Goal: Task Accomplishment & Management: Manage account settings

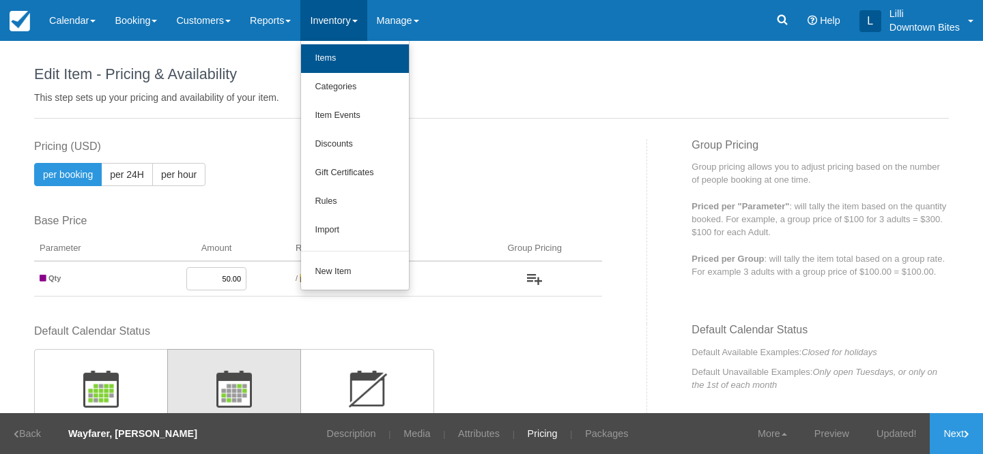
scroll to position [307, 0]
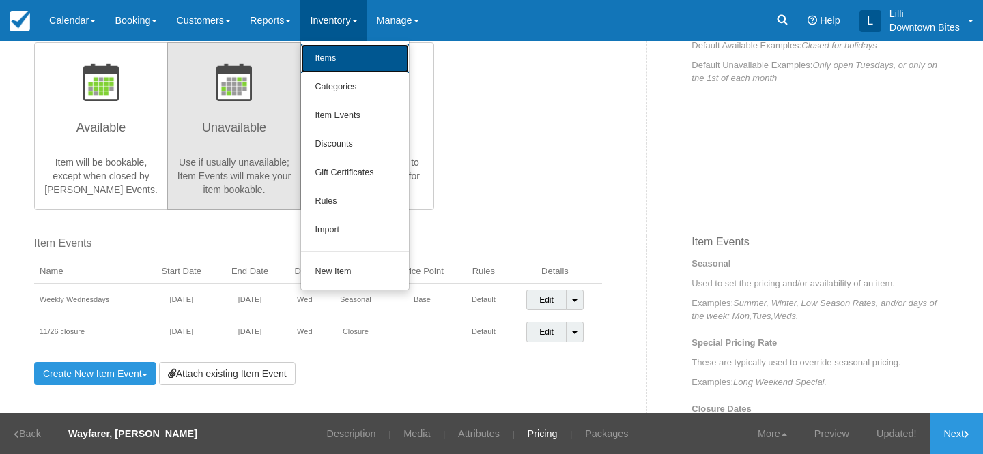
click at [347, 59] on link "Items" at bounding box center [355, 58] width 108 height 29
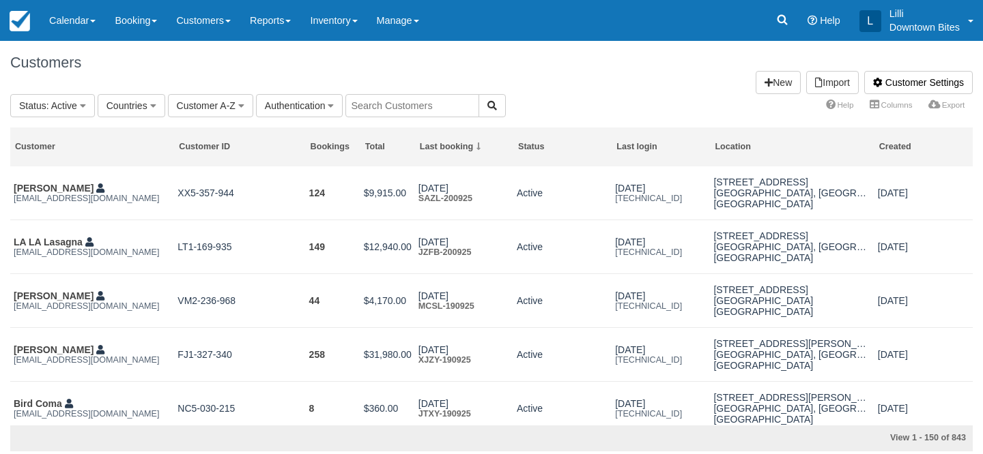
click at [373, 110] on input "text" at bounding box center [412, 105] width 134 height 23
type input "west"
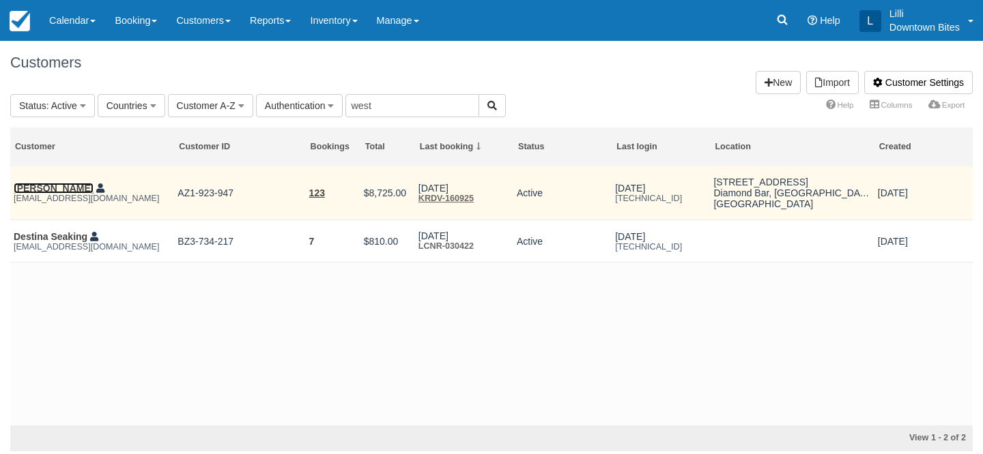
click at [93, 192] on link "[PERSON_NAME]" at bounding box center [54, 188] width 80 height 11
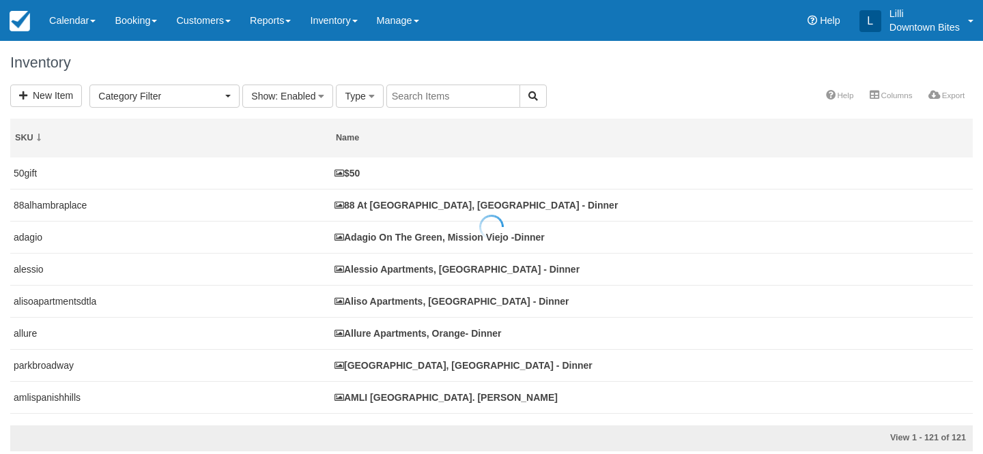
select select
click at [414, 95] on div at bounding box center [491, 227] width 983 height 454
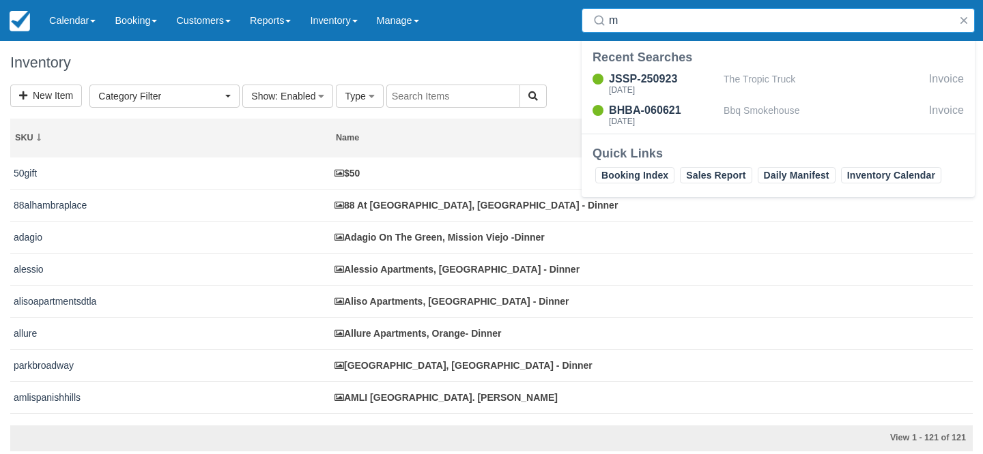
type input "m"
click at [413, 98] on input "text" at bounding box center [453, 96] width 134 height 23
type input "prism"
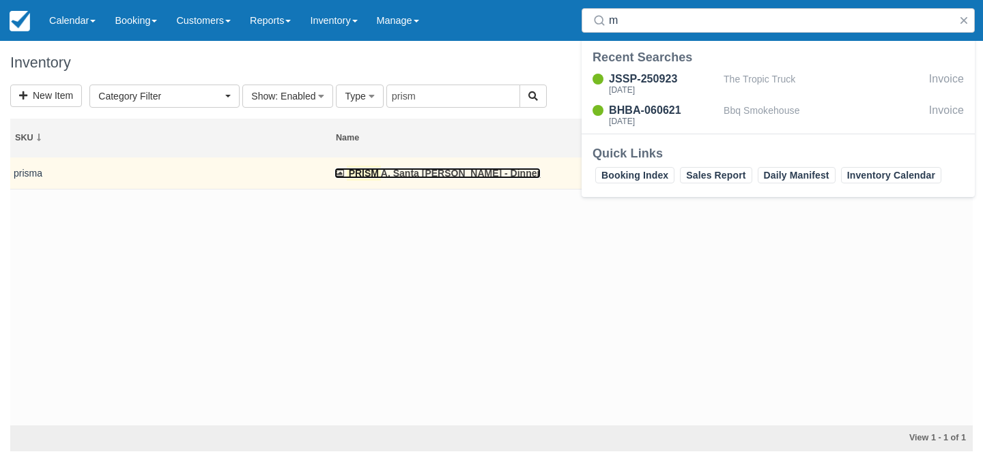
click at [391, 173] on link "PRISM A, Santa Ana - Dinner" at bounding box center [437, 173] width 206 height 11
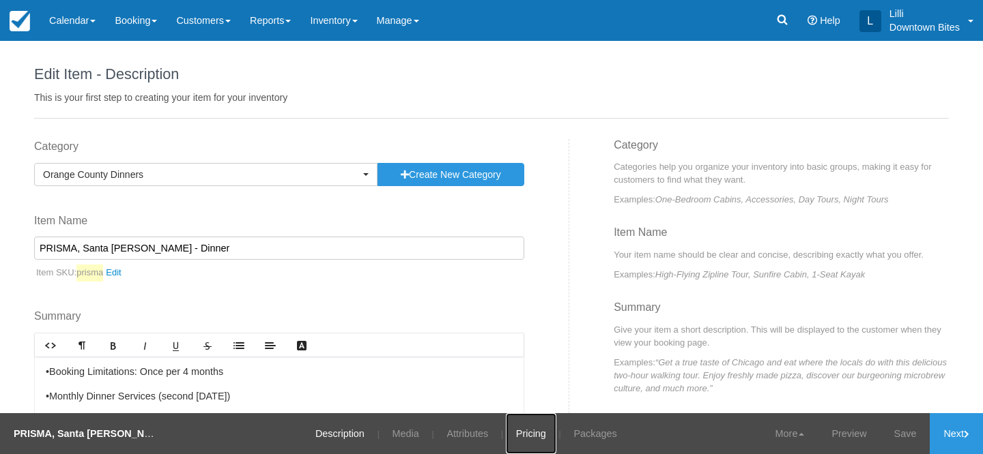
click at [517, 441] on link "Pricing" at bounding box center [531, 434] width 50 height 41
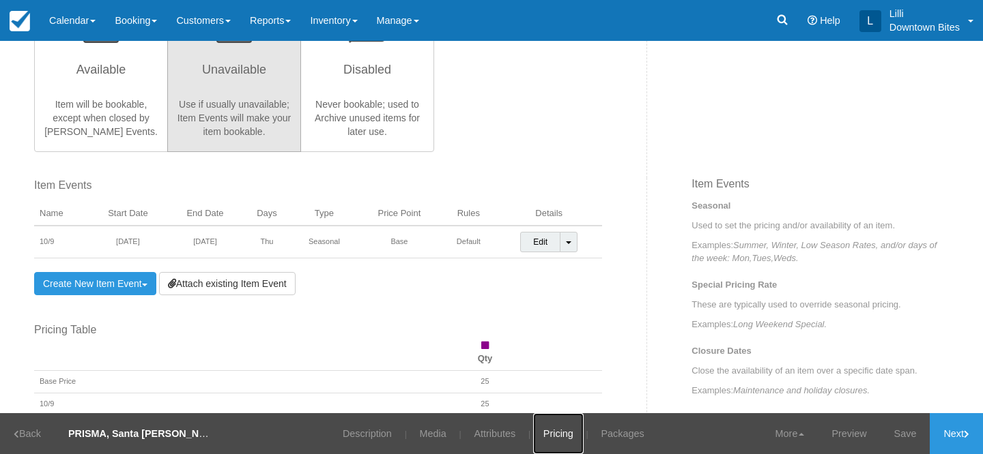
scroll to position [396, 0]
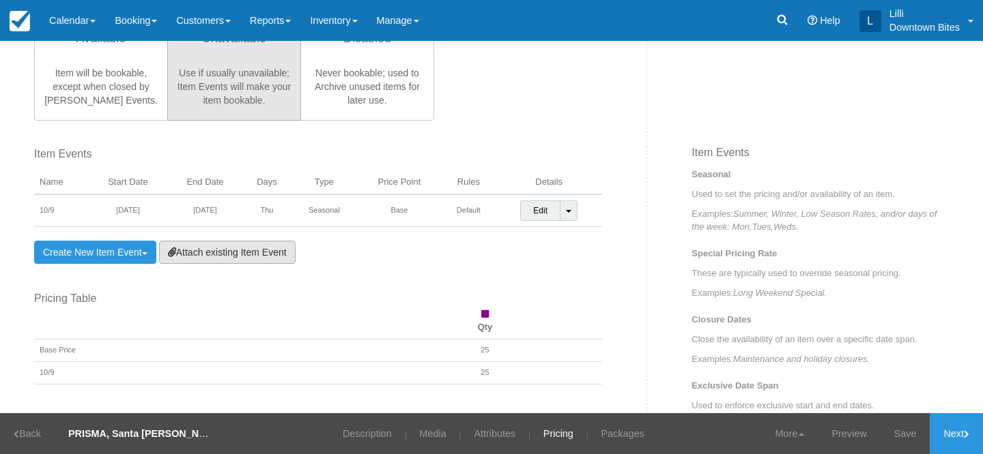
click at [234, 250] on link "Attach existing Item Event" at bounding box center [227, 252] width 136 height 23
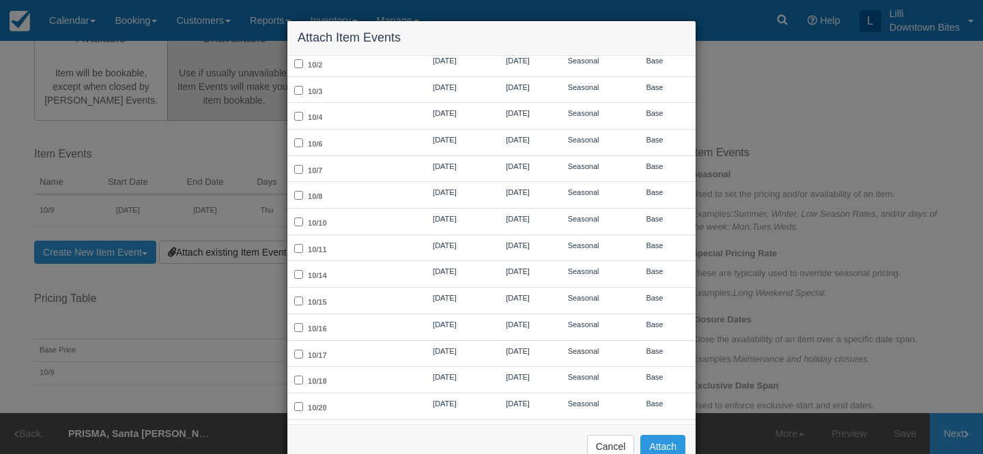
scroll to position [321, 0]
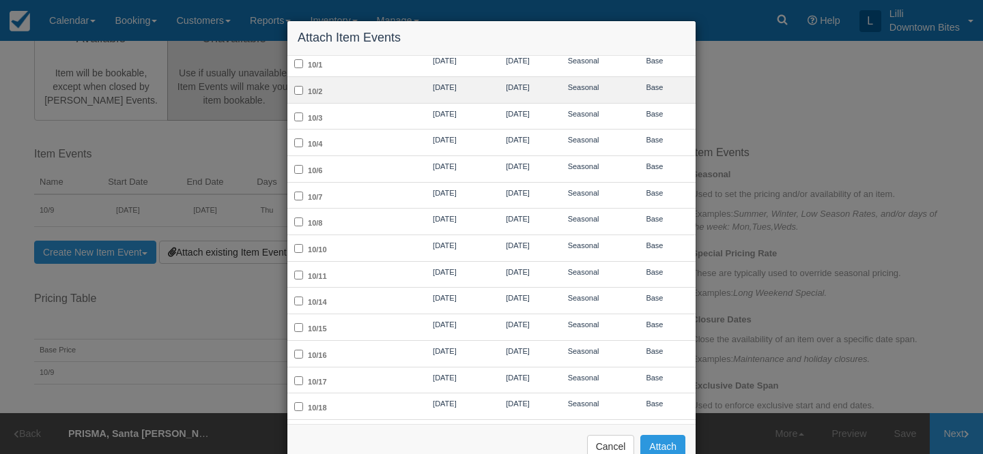
click at [347, 84] on td "10/2" at bounding box center [346, 89] width 119 height 27
checkbox input "true"
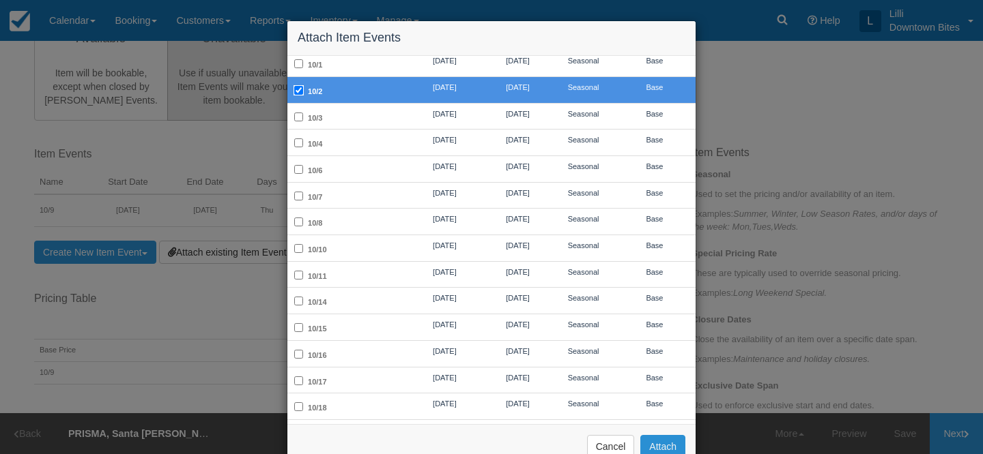
click at [657, 448] on button "Attach" at bounding box center [662, 446] width 45 height 23
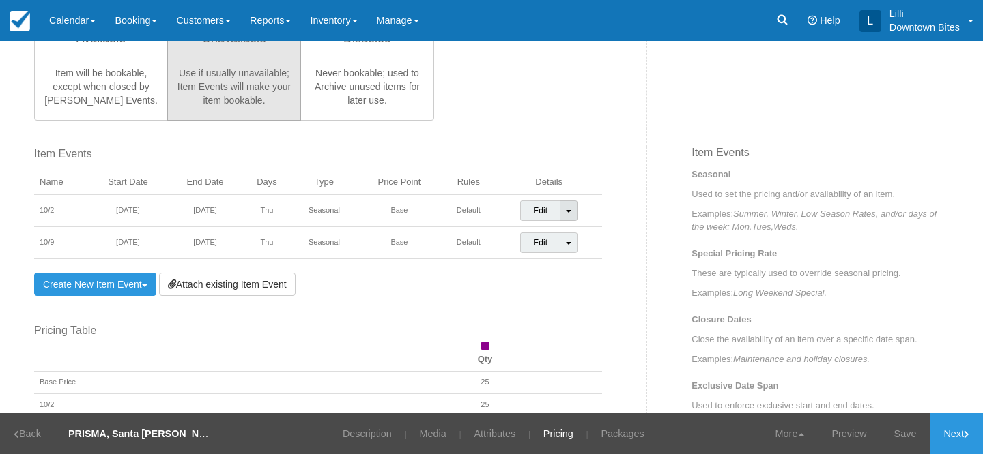
click at [569, 211] on span at bounding box center [568, 211] width 5 height 3
click at [547, 237] on link "Detach Event" at bounding box center [559, 239] width 76 height 33
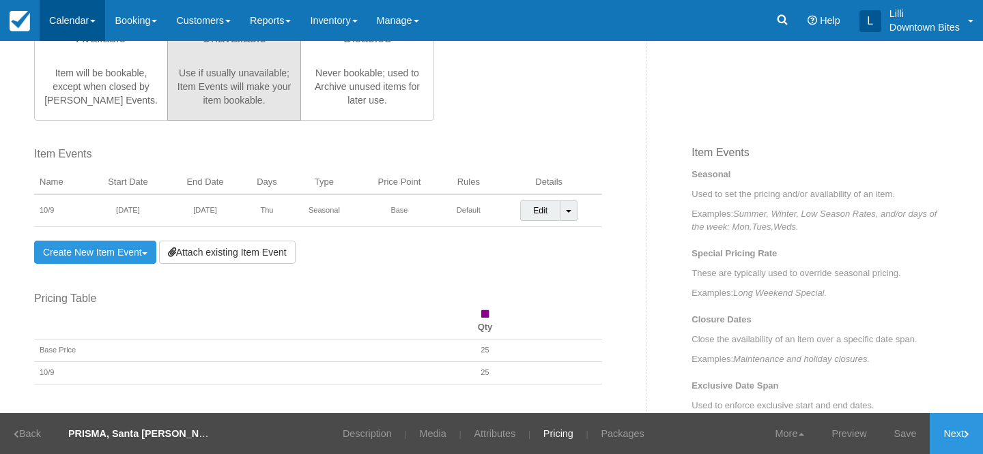
click at [85, 25] on link "Calendar" at bounding box center [73, 20] width 66 height 41
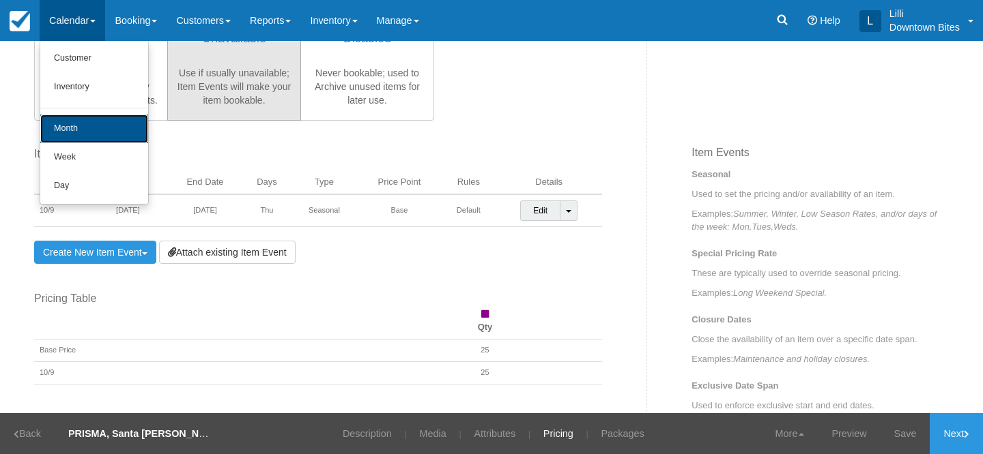
click at [77, 131] on link "Month" at bounding box center [94, 129] width 108 height 29
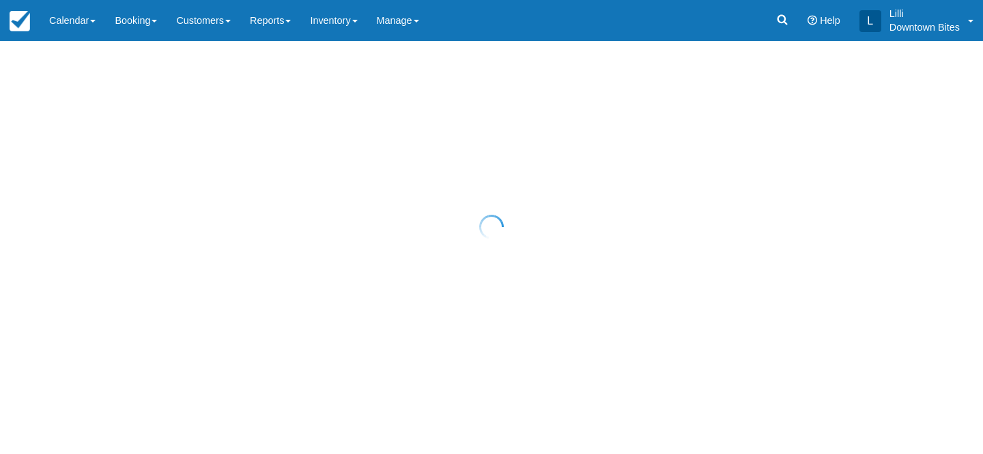
select select "50"
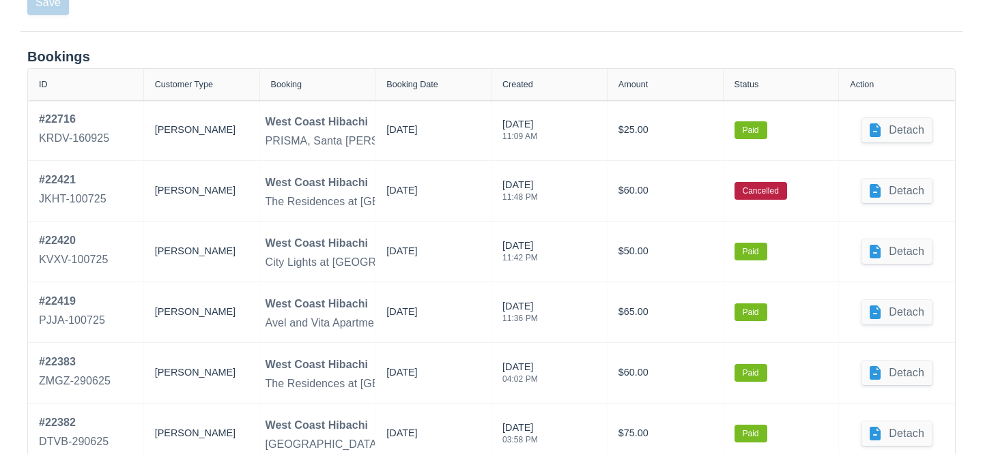
scroll to position [631, 0]
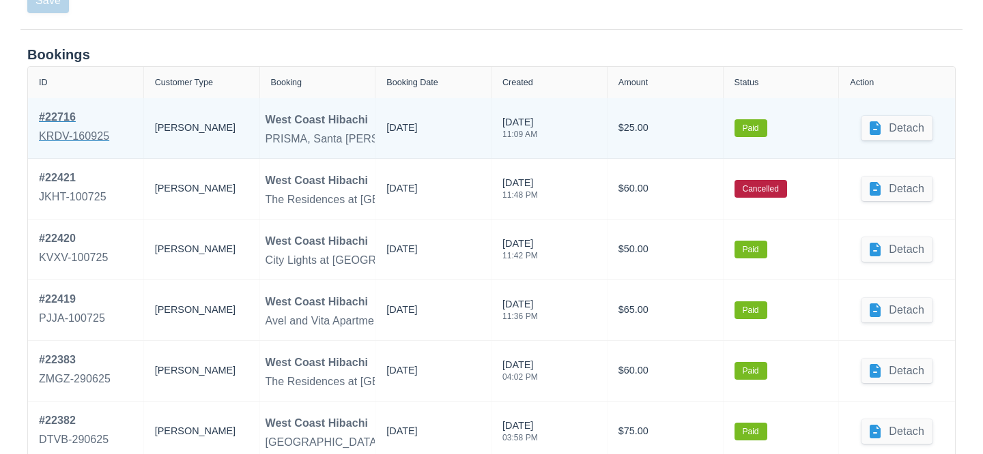
click at [67, 128] on div "KRDV-160925" at bounding box center [74, 136] width 70 height 16
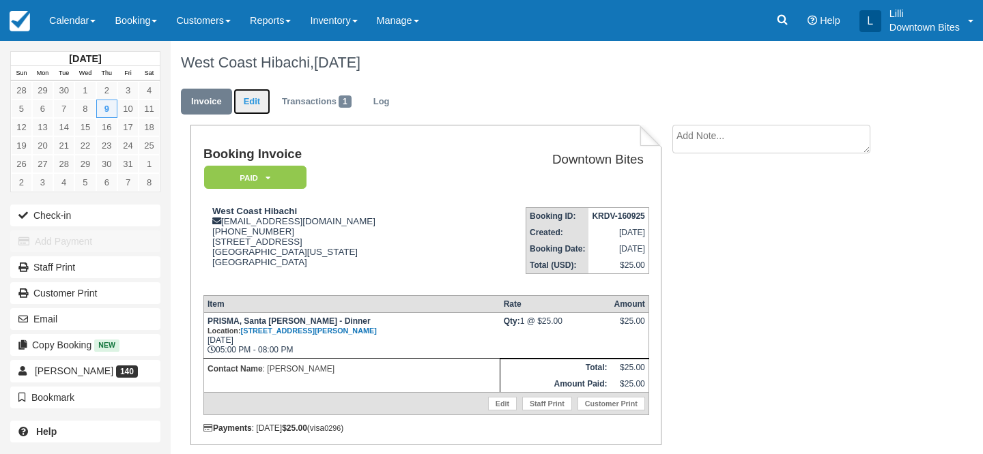
click at [252, 98] on link "Edit" at bounding box center [251, 102] width 37 height 27
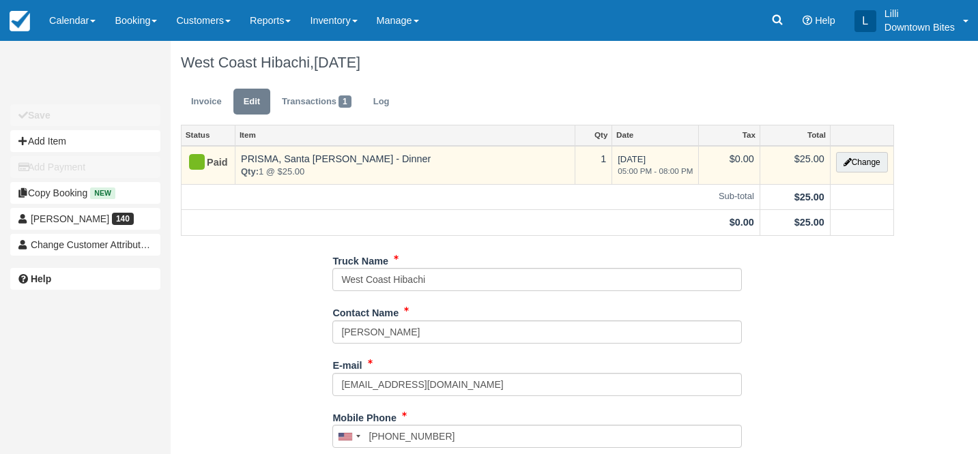
type input "[PHONE_NUMBER]"
click at [865, 167] on button "Change" at bounding box center [862, 162] width 52 height 20
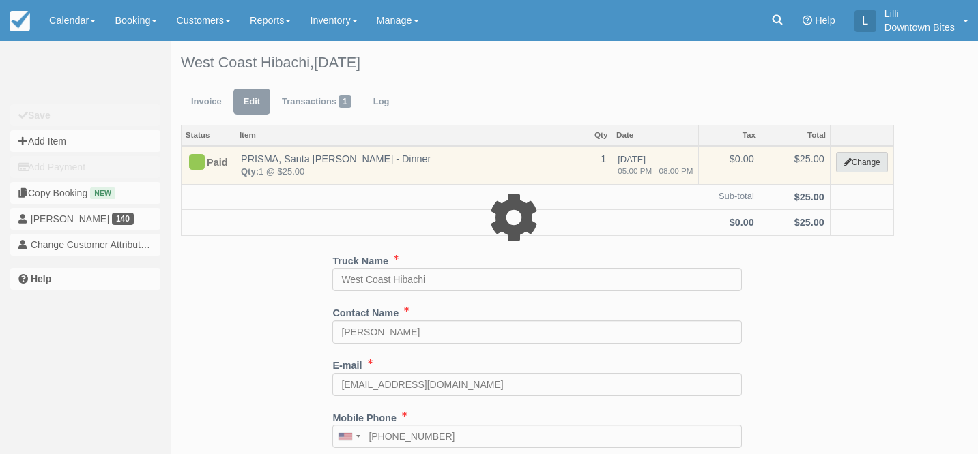
select select "4"
type input "25.00"
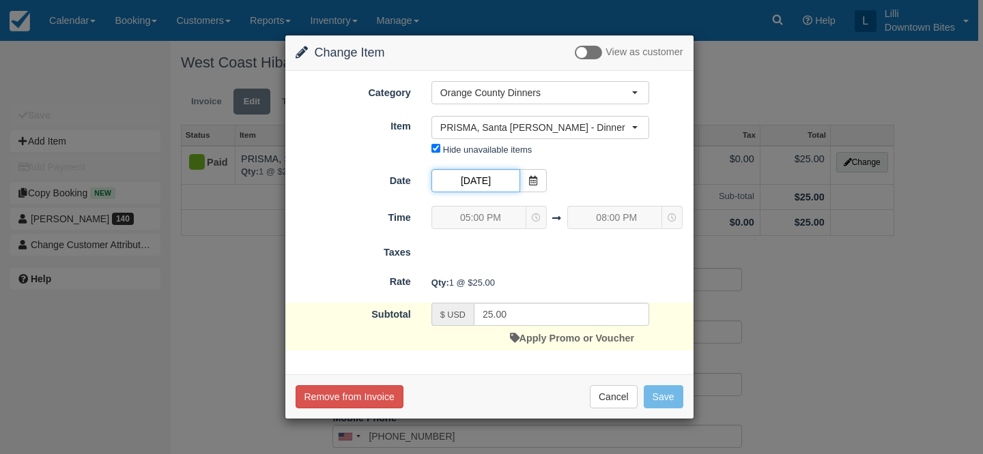
click at [487, 182] on input "[DATE]" at bounding box center [475, 180] width 89 height 23
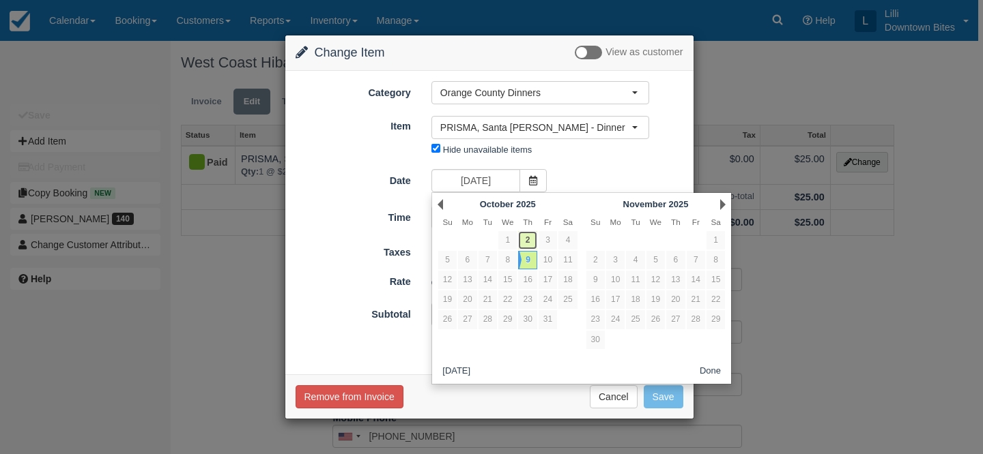
click at [533, 237] on link "2" at bounding box center [527, 240] width 18 height 18
type input "[DATE]"
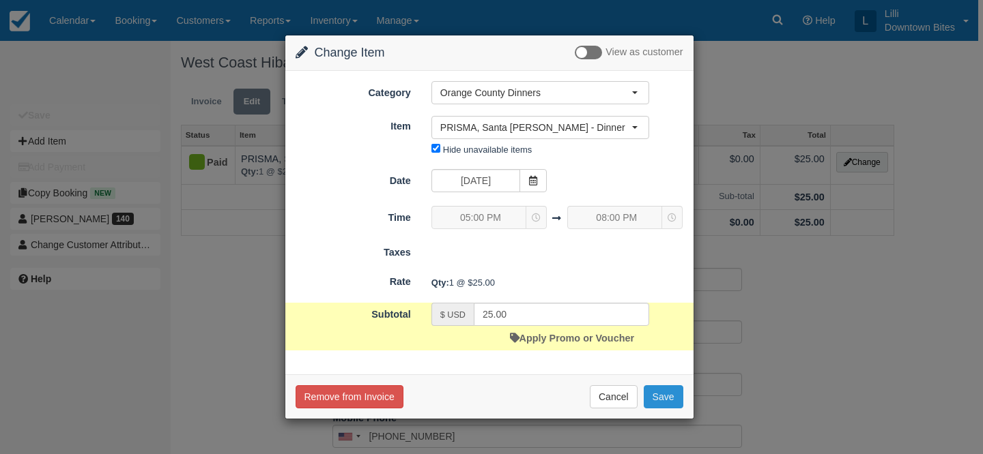
click at [669, 394] on button "Save" at bounding box center [663, 397] width 40 height 23
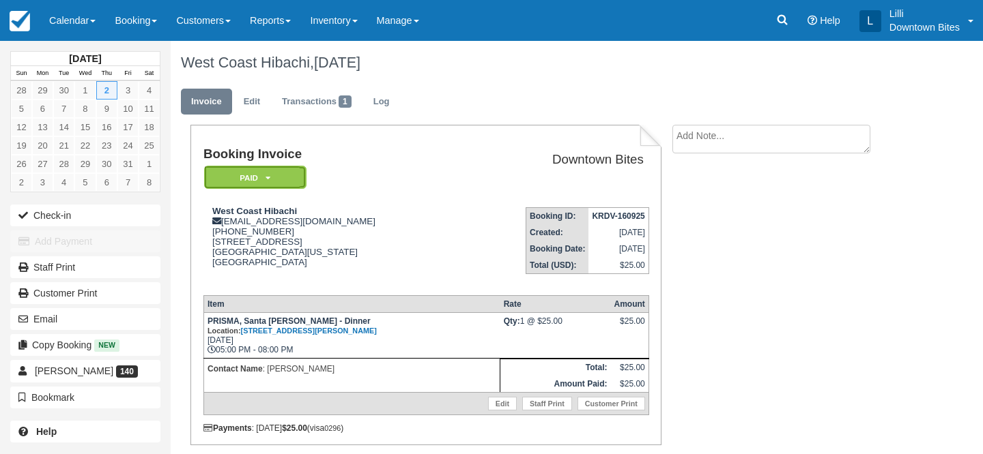
click at [242, 172] on em "Paid" at bounding box center [255, 178] width 102 height 24
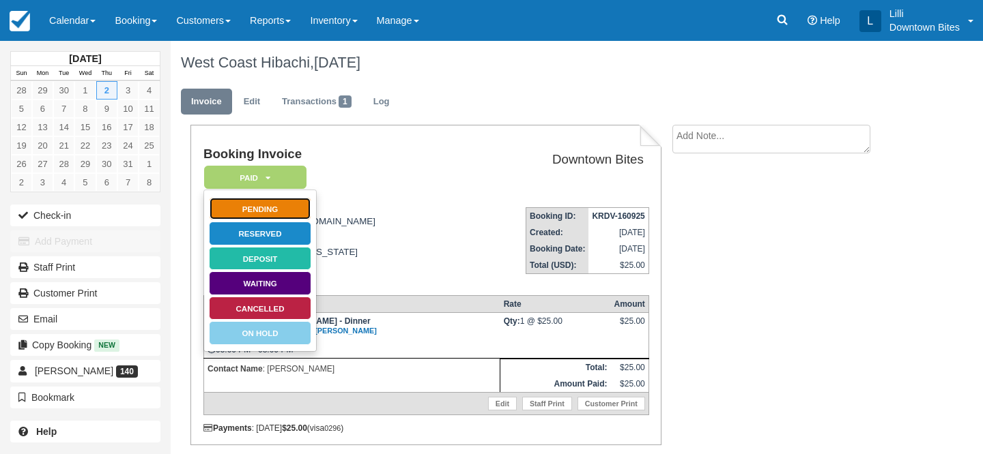
click at [257, 213] on link "Pending" at bounding box center [260, 209] width 102 height 24
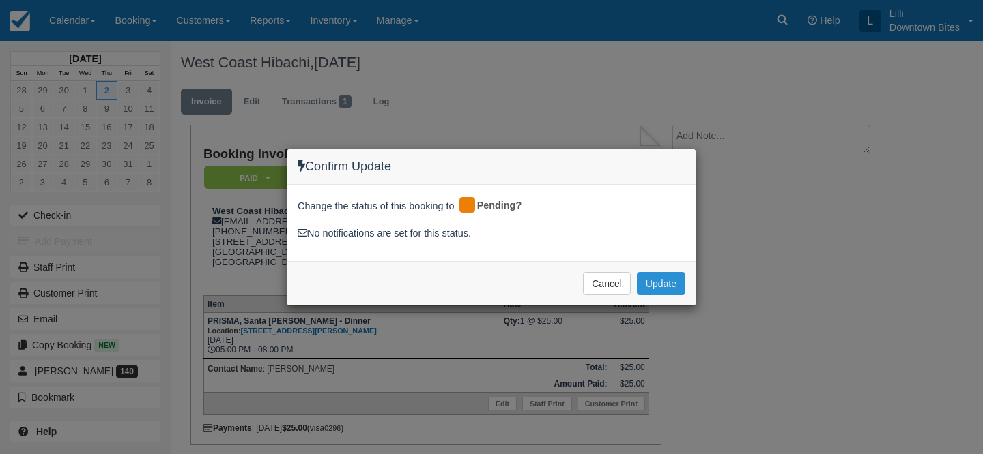
click at [659, 283] on button "Update" at bounding box center [661, 283] width 48 height 23
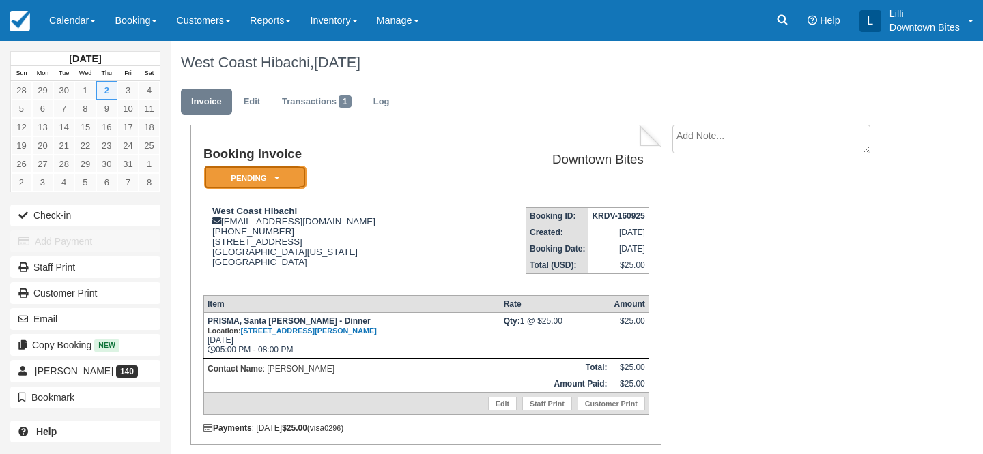
click at [278, 178] on icon at bounding box center [276, 178] width 5 height 8
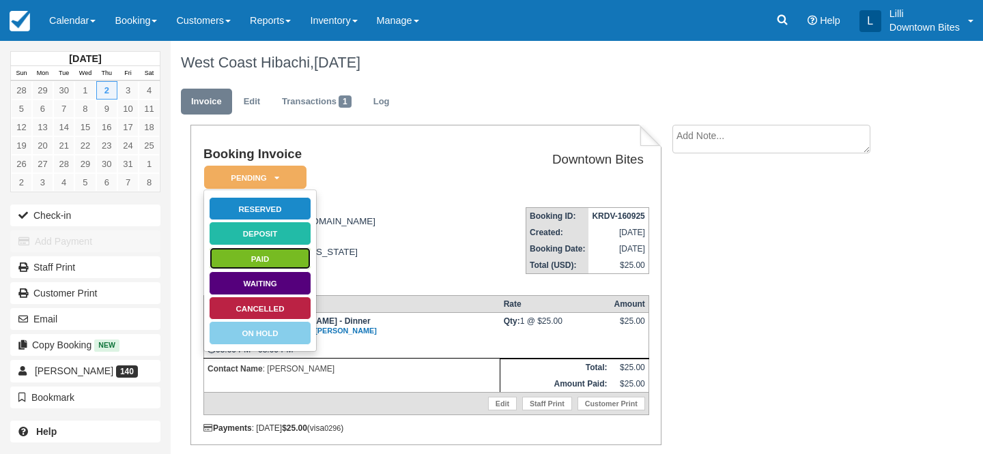
click at [291, 262] on link "Paid" at bounding box center [260, 259] width 102 height 24
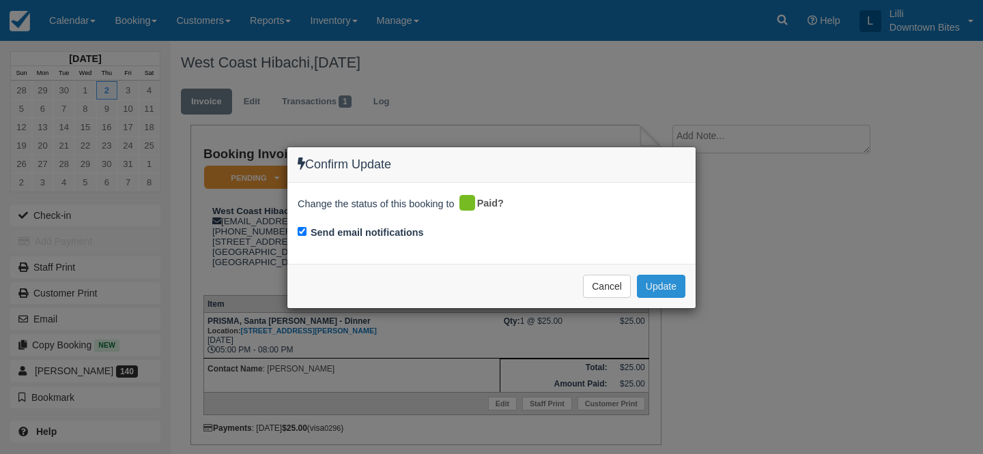
click at [656, 292] on button "Update" at bounding box center [661, 286] width 48 height 23
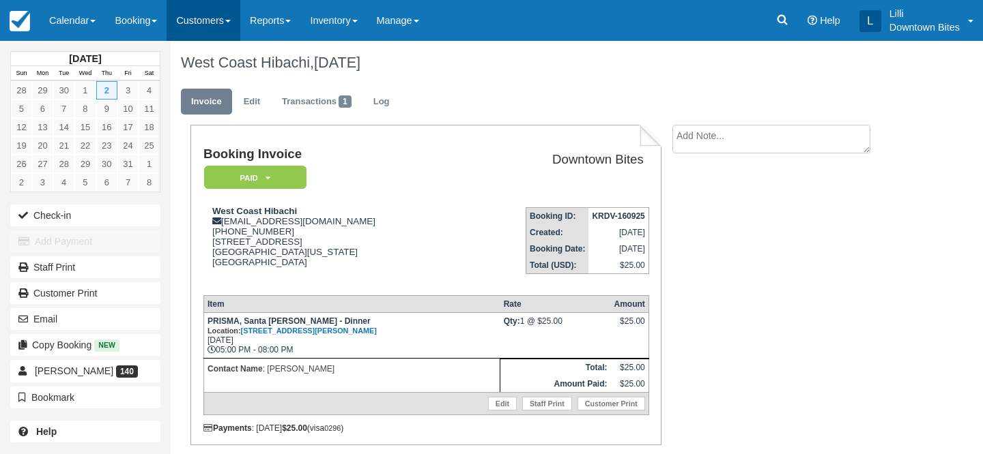
click at [203, 20] on link "Customers" at bounding box center [203, 20] width 74 height 41
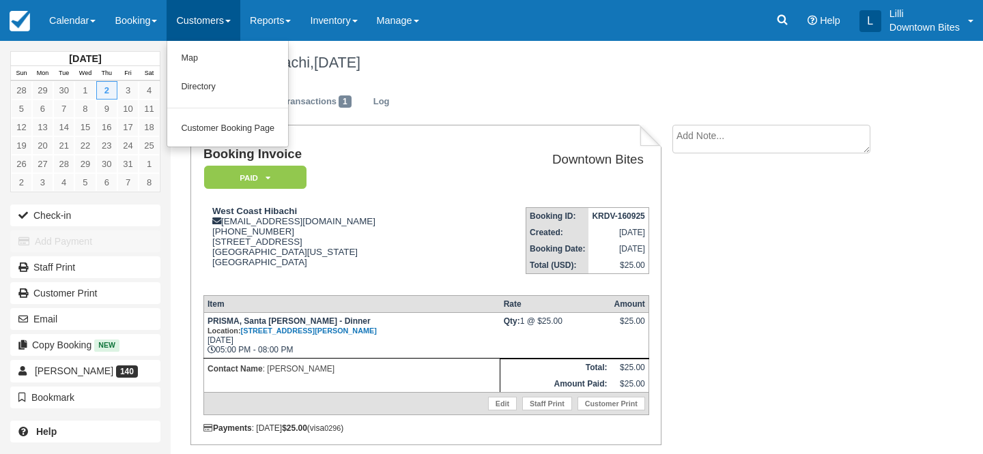
click at [207, 18] on link "Customers" at bounding box center [203, 20] width 74 height 41
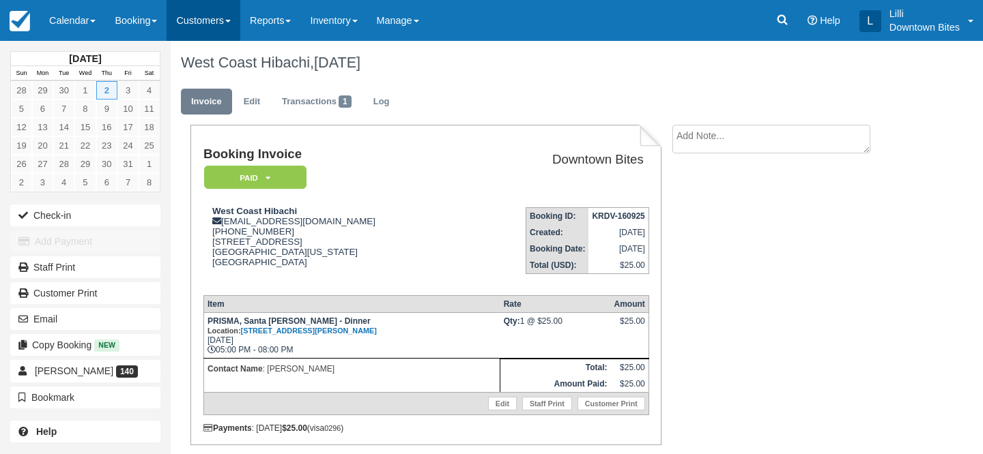
click at [201, 15] on link "Customers" at bounding box center [203, 20] width 74 height 41
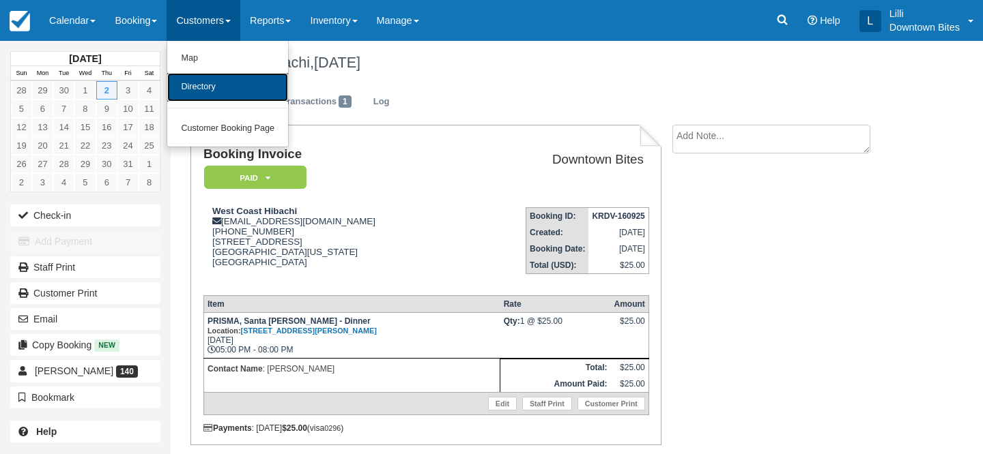
click at [207, 96] on link "Directory" at bounding box center [227, 87] width 121 height 29
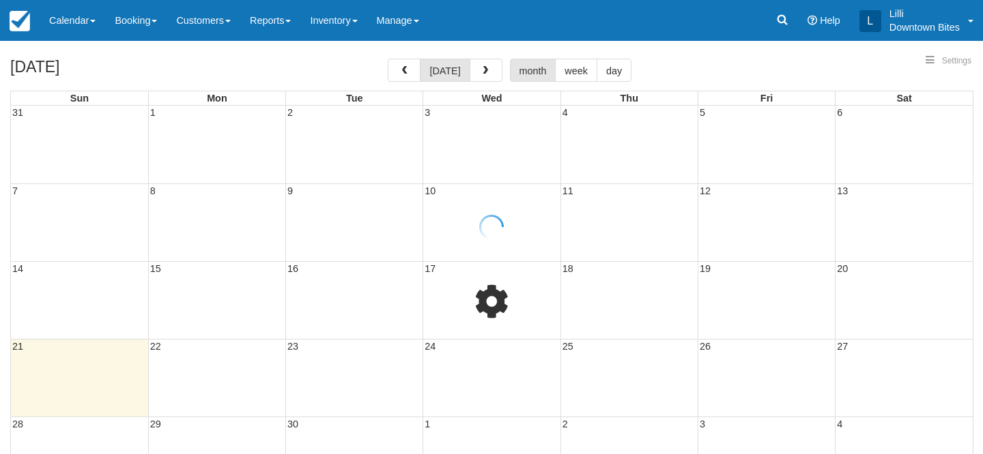
select select
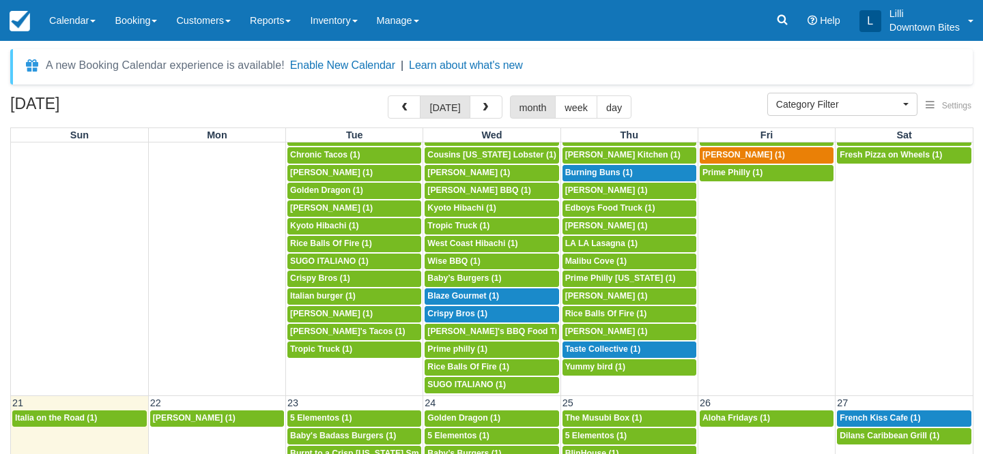
scroll to position [525, 0]
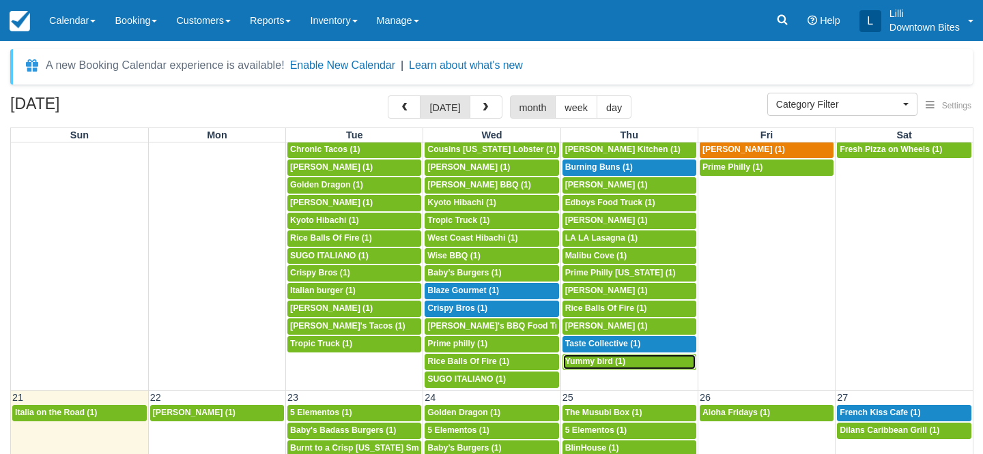
click at [627, 365] on div "5p Yummy bird (1)" at bounding box center [629, 362] width 128 height 11
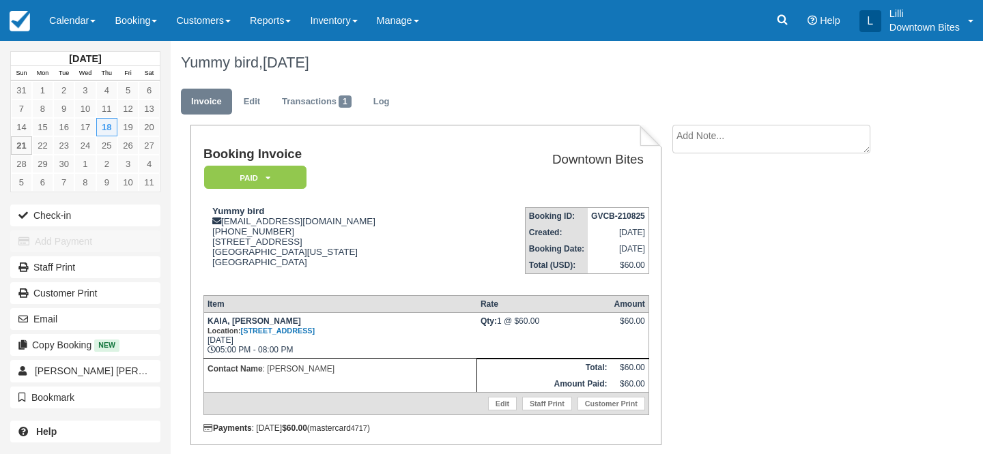
click at [712, 135] on textarea at bounding box center [771, 139] width 198 height 29
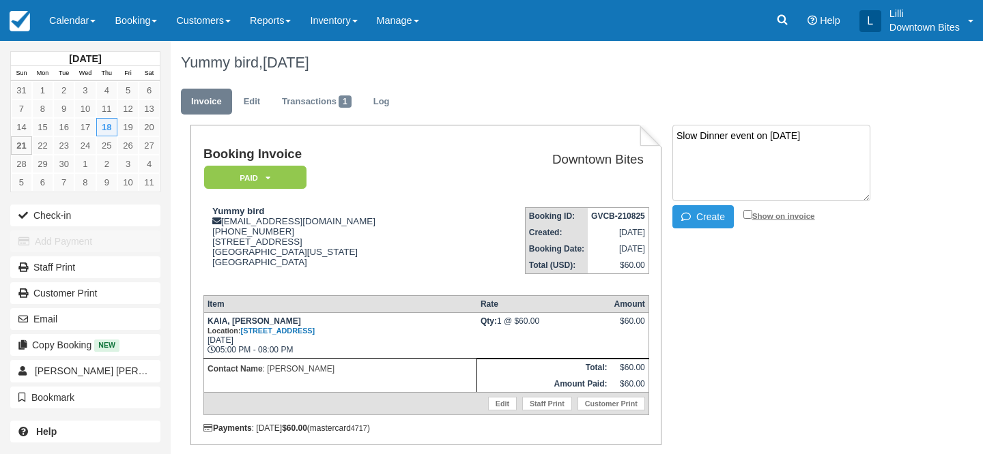
type textarea "Slow Dinner event on 09.18.25"
click at [749, 214] on input "Show on invoice" at bounding box center [747, 214] width 9 height 9
checkbox input "true"
click at [702, 224] on button "Create" at bounding box center [702, 216] width 61 height 23
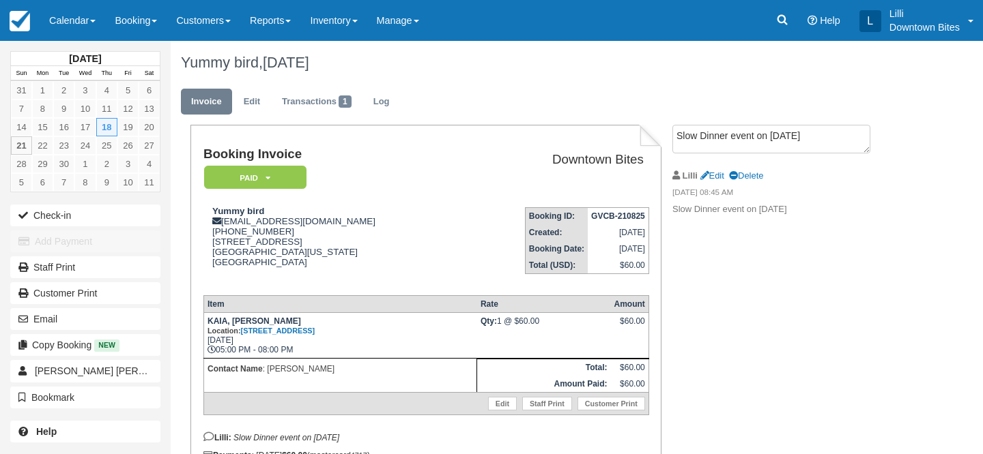
drag, startPoint x: 812, startPoint y: 214, endPoint x: 673, endPoint y: 213, distance: 138.5
click at [673, 213] on p "Slow Dinner event on 09.18.25" at bounding box center [784, 209] width 225 height 13
copy p "Slow Dinner event on 09.18.25"
click at [309, 94] on link "Transactions 1" at bounding box center [317, 102] width 90 height 27
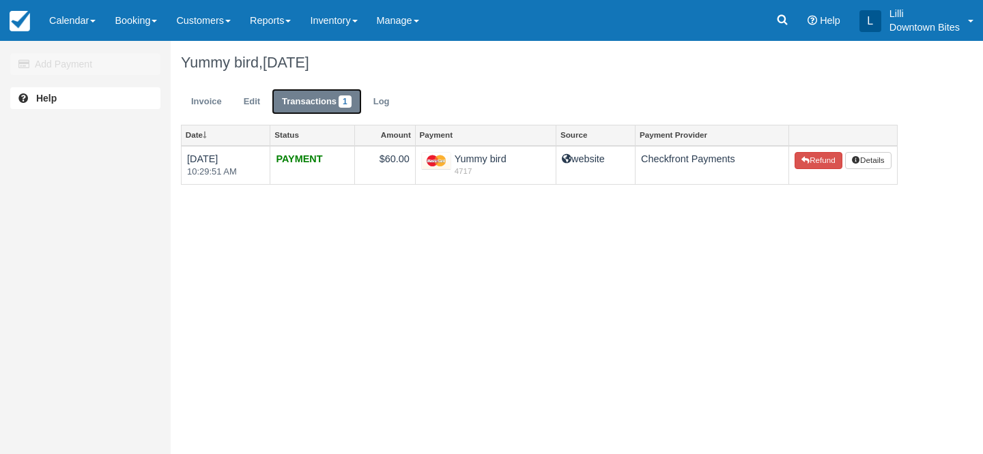
click at [317, 99] on link "Transactions 1" at bounding box center [317, 102] width 90 height 27
click at [214, 97] on link "Invoice" at bounding box center [206, 102] width 51 height 27
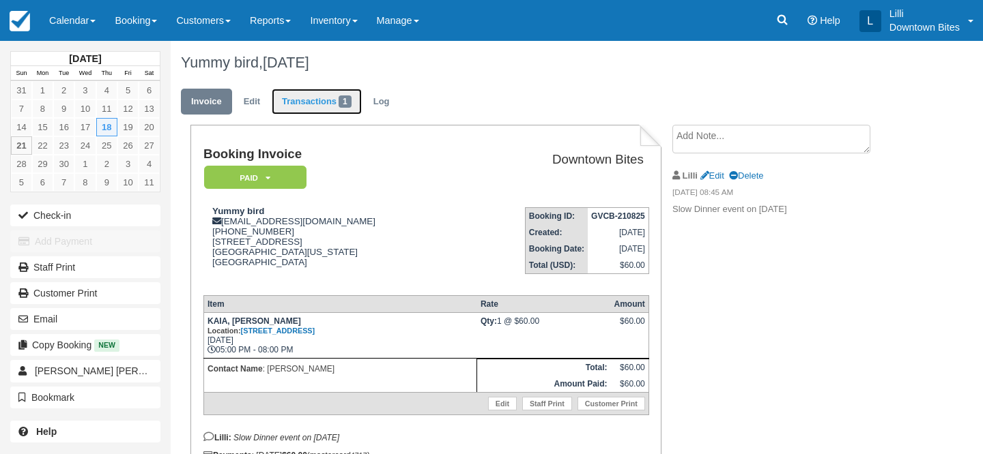
click at [329, 101] on link "Transactions 1" at bounding box center [317, 102] width 90 height 27
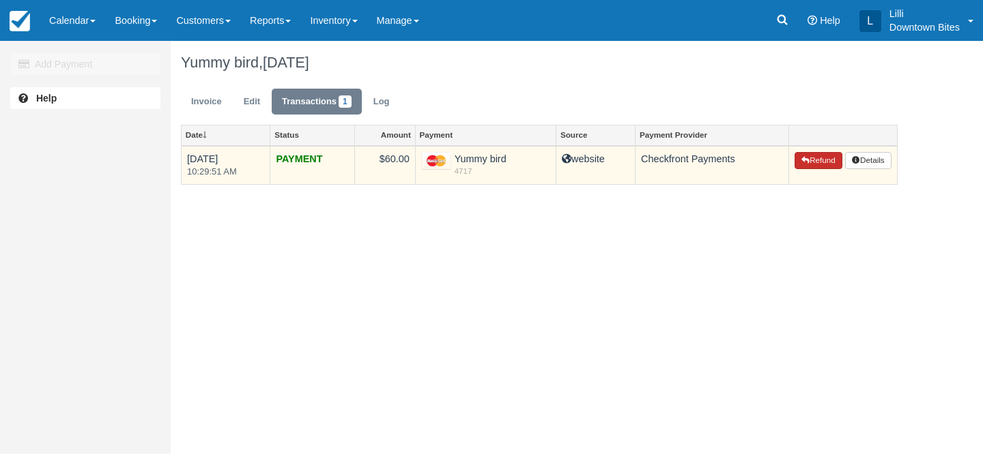
click at [809, 160] on button "Refund" at bounding box center [818, 161] width 48 height 18
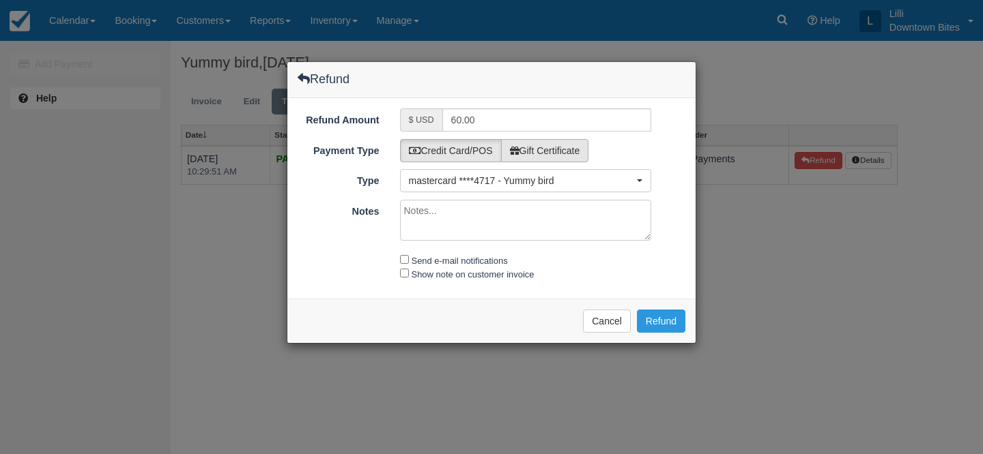
click at [581, 148] on label "Gift Certificate" at bounding box center [545, 150] width 88 height 23
radio input "true"
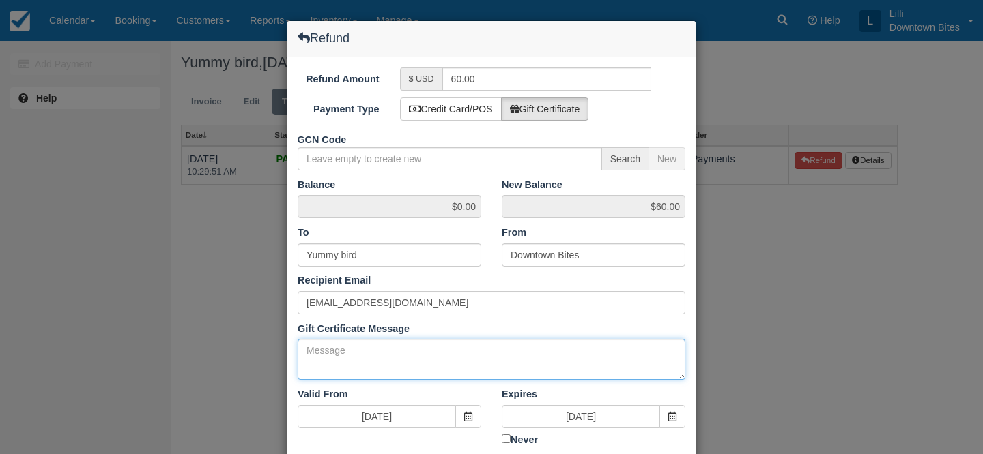
click at [384, 349] on textarea "Gift Certificate Message" at bounding box center [492, 359] width 388 height 41
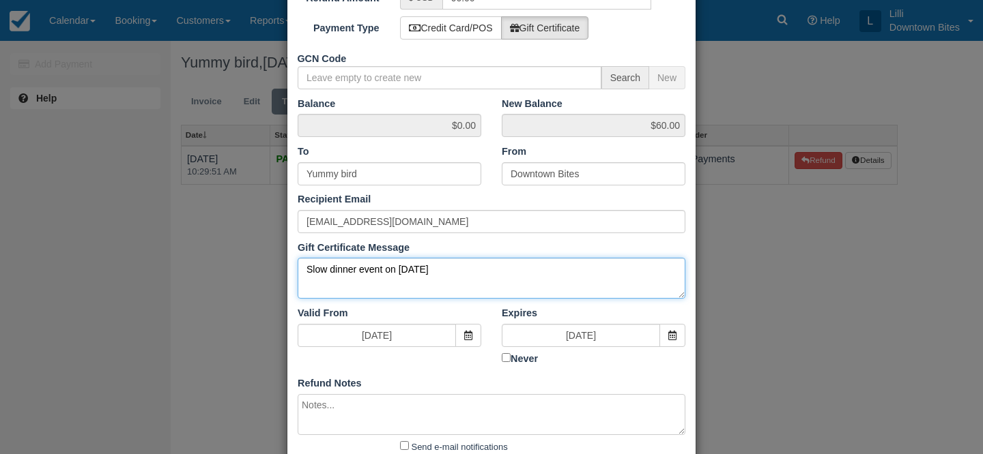
scroll to position [177, 0]
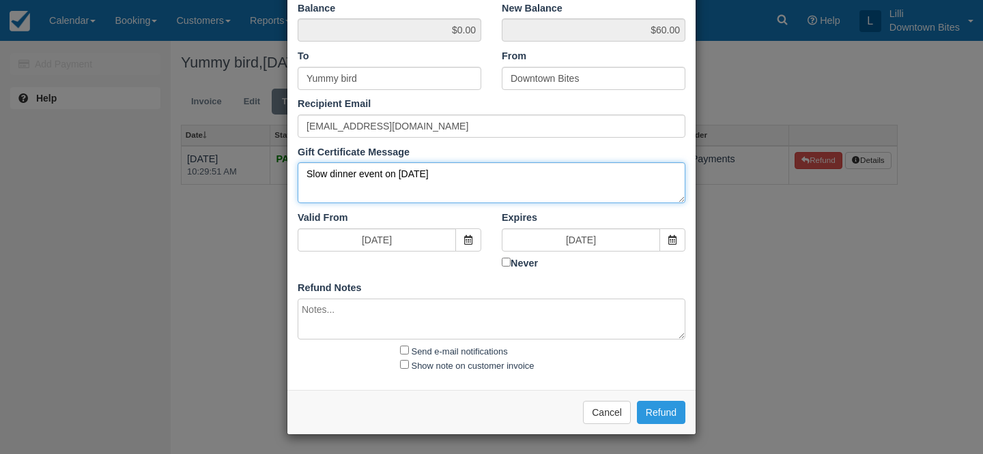
drag, startPoint x: 450, startPoint y: 182, endPoint x: 175, endPoint y: 173, distance: 275.2
click at [175, 173] on div "Refund Refund Amount $ USD 60.00 Payment Type Credit Card/POS Gift Certificate …" at bounding box center [491, 227] width 983 height 454
type textarea "Slow dinner event on [DATE]"
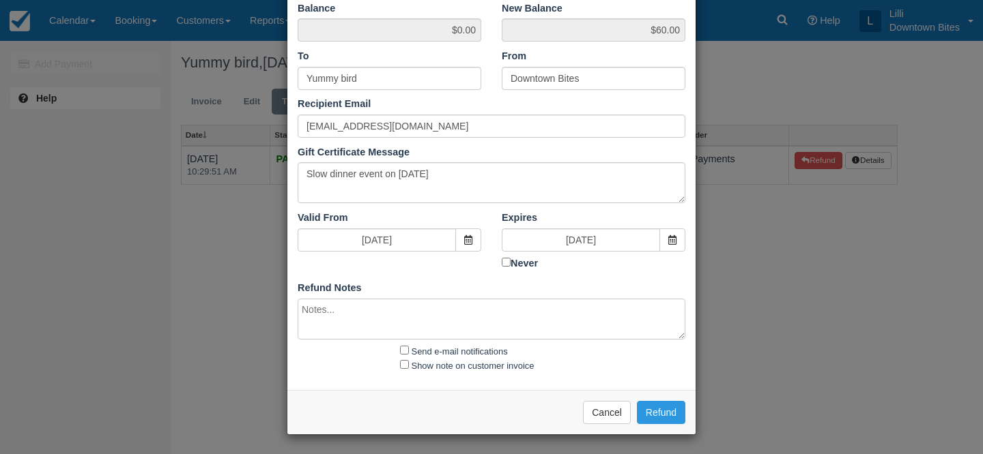
click at [312, 309] on textarea at bounding box center [492, 319] width 388 height 41
paste textarea "Slow dinner event on [DATE]"
type textarea "Slow dinner event on [DATE]"
click at [403, 351] on input "Send e-mail notifications" at bounding box center [404, 350] width 9 height 9
checkbox input "true"
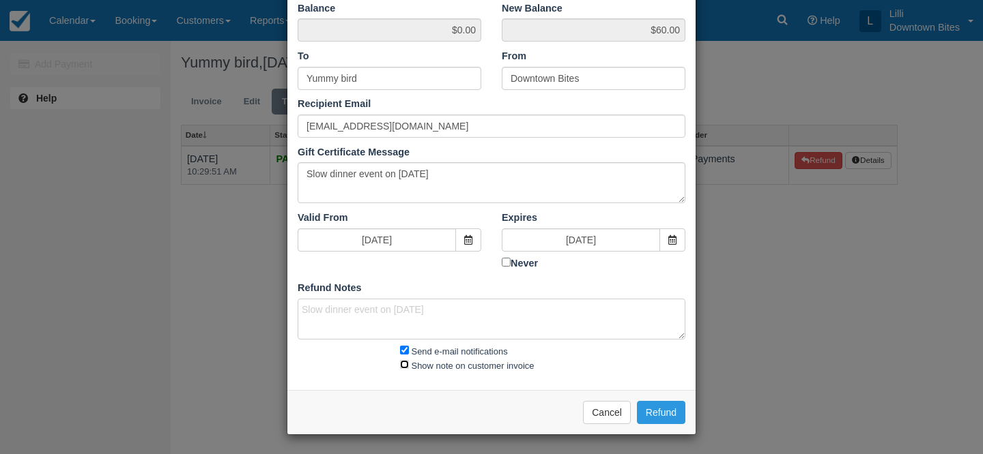
click at [403, 361] on input "Show note on customer invoice" at bounding box center [404, 364] width 9 height 9
checkbox input "true"
click at [660, 411] on button "Refund" at bounding box center [661, 412] width 48 height 23
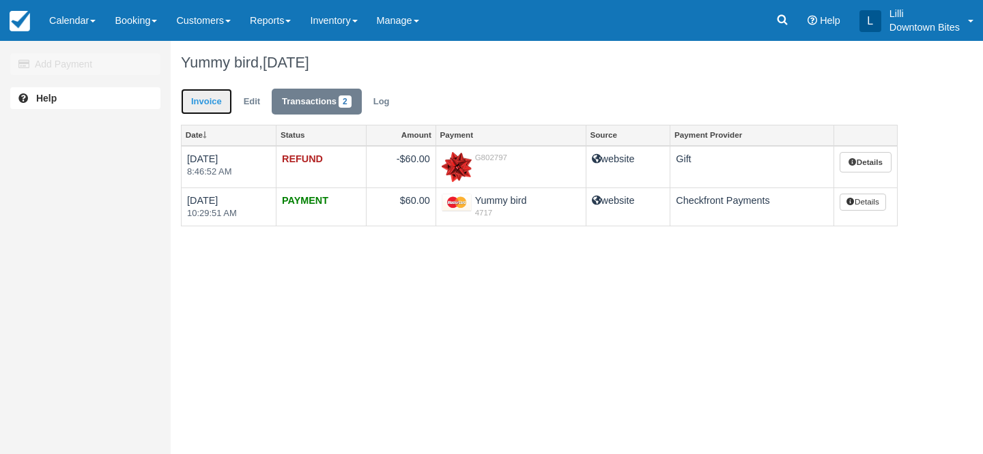
click at [203, 106] on link "Invoice" at bounding box center [206, 102] width 51 height 27
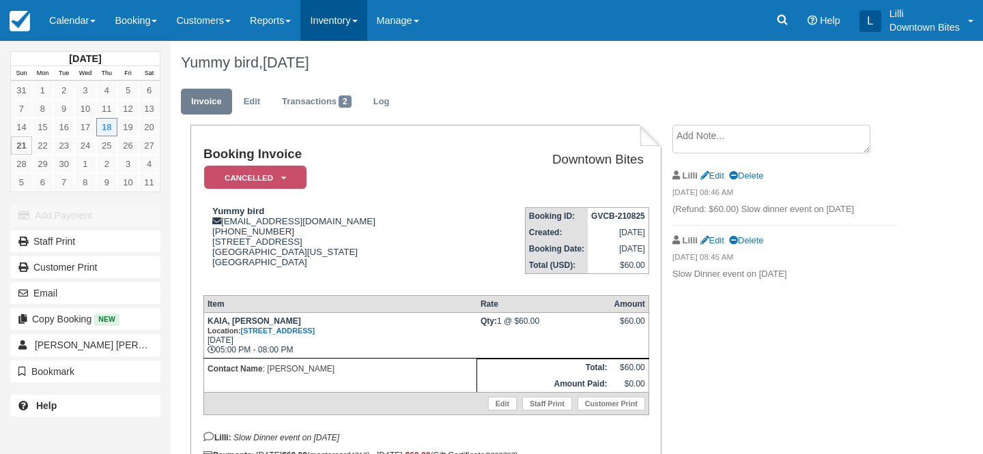
click at [334, 29] on link "Inventory" at bounding box center [333, 20] width 66 height 41
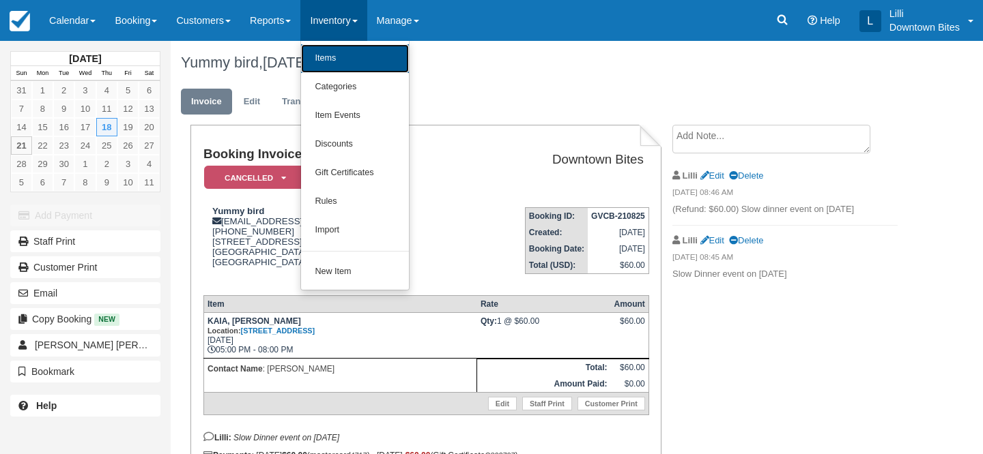
click at [338, 60] on link "Items" at bounding box center [355, 58] width 108 height 29
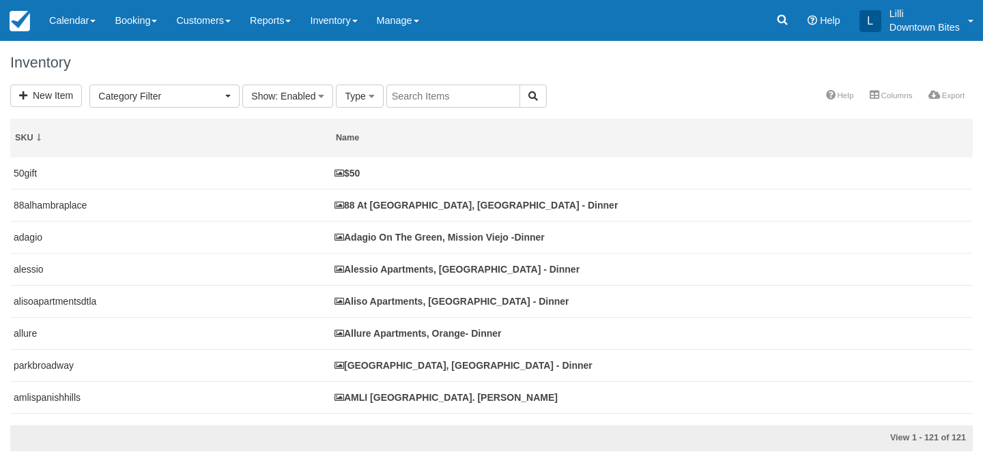
select select
click at [424, 105] on input "text" at bounding box center [453, 96] width 134 height 23
type input "vita"
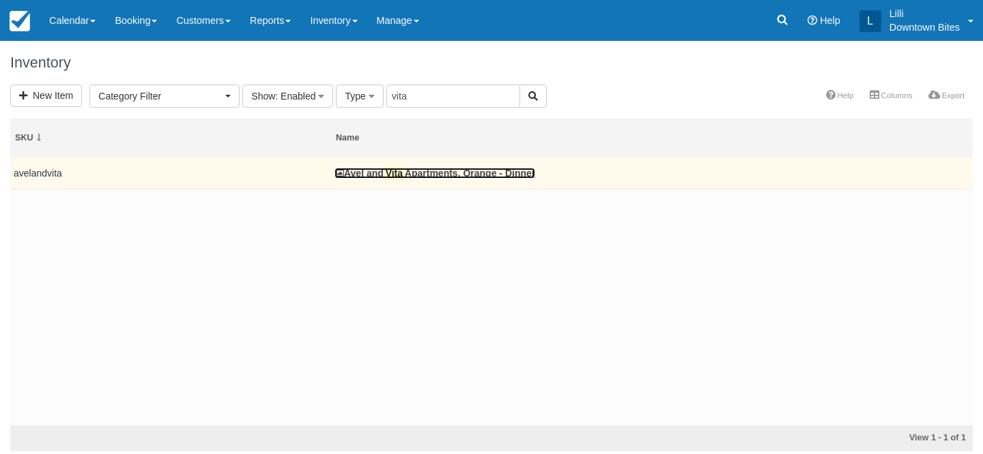
click at [449, 171] on link "Avel and Vita Apartments, Orange - Dinner" at bounding box center [434, 173] width 201 height 11
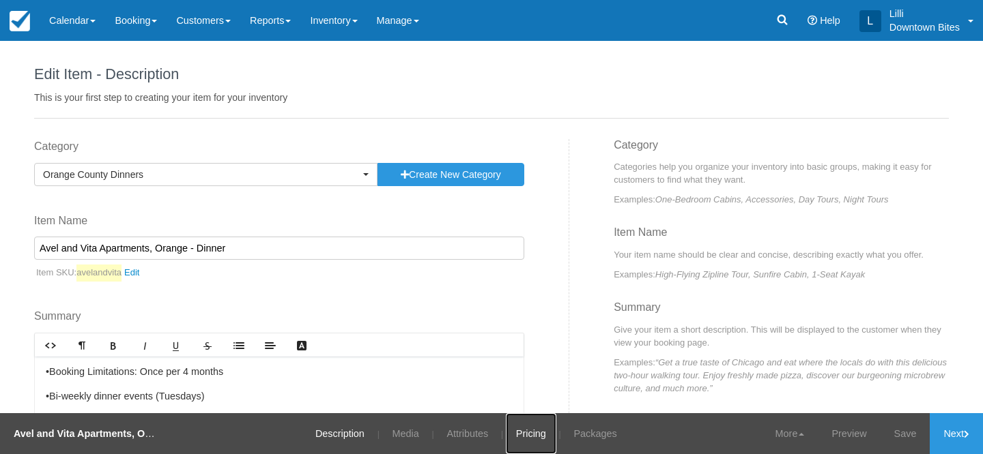
click at [527, 437] on link "Pricing" at bounding box center [531, 434] width 50 height 41
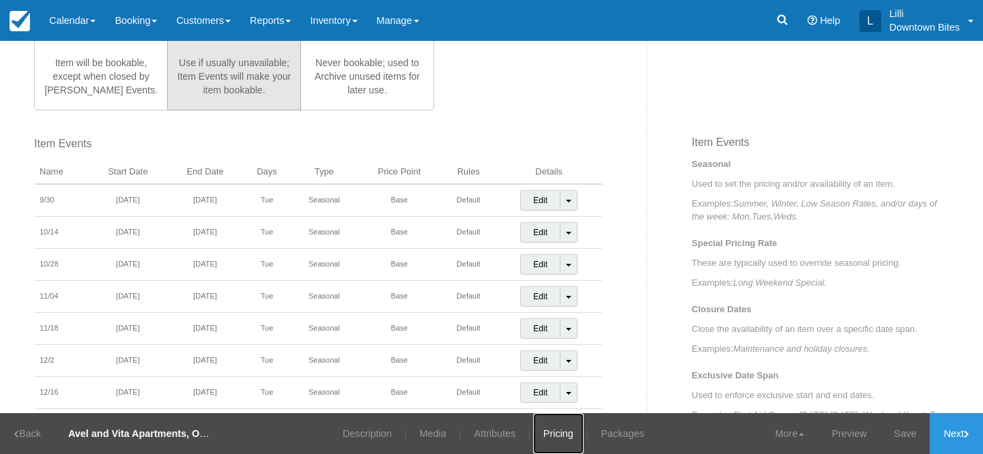
scroll to position [424, 0]
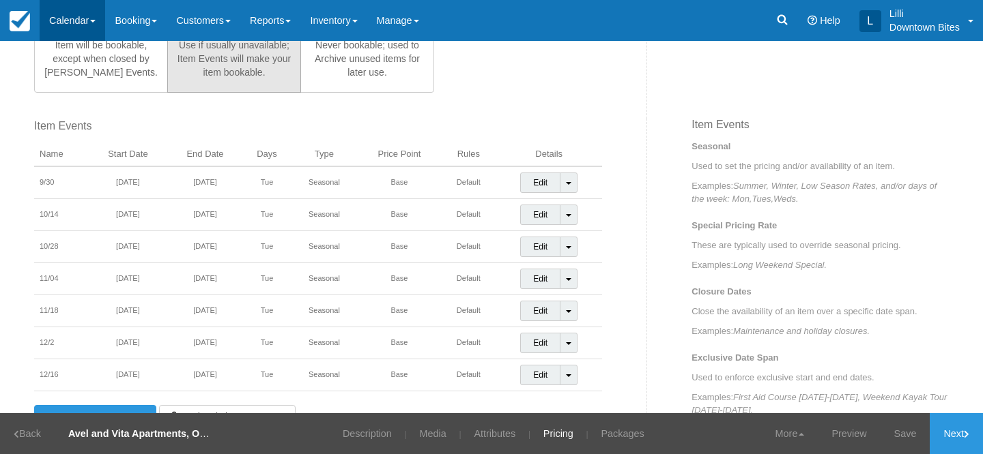
click at [67, 19] on link "Calendar" at bounding box center [73, 20] width 66 height 41
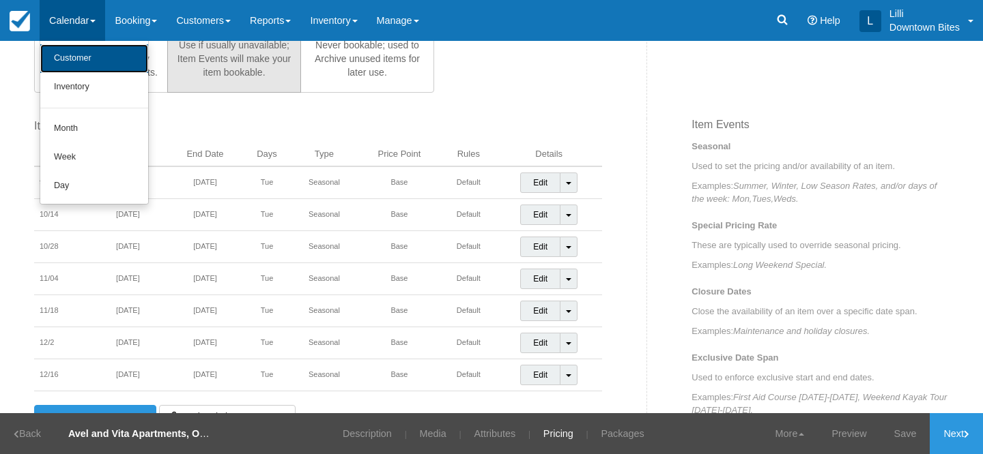
click at [70, 50] on link "Customer" at bounding box center [94, 58] width 108 height 29
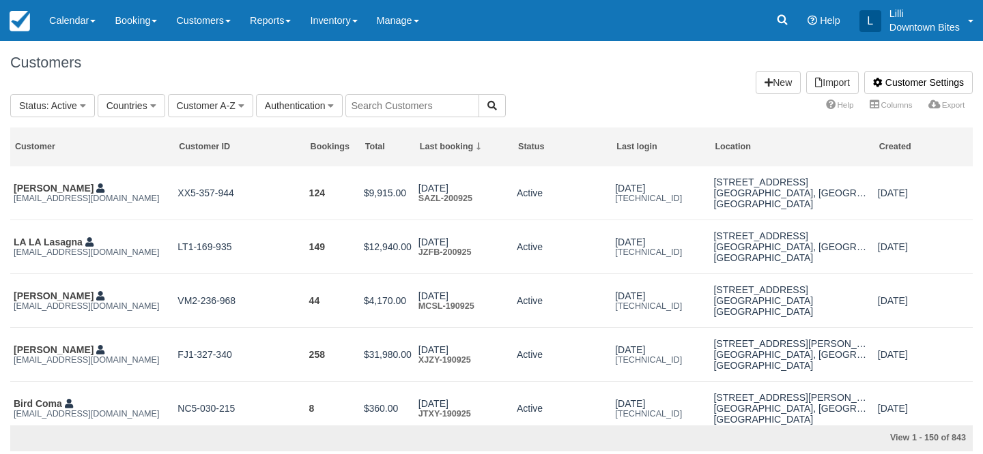
click at [392, 100] on input "text" at bounding box center [412, 105] width 134 height 23
type input "trooic"
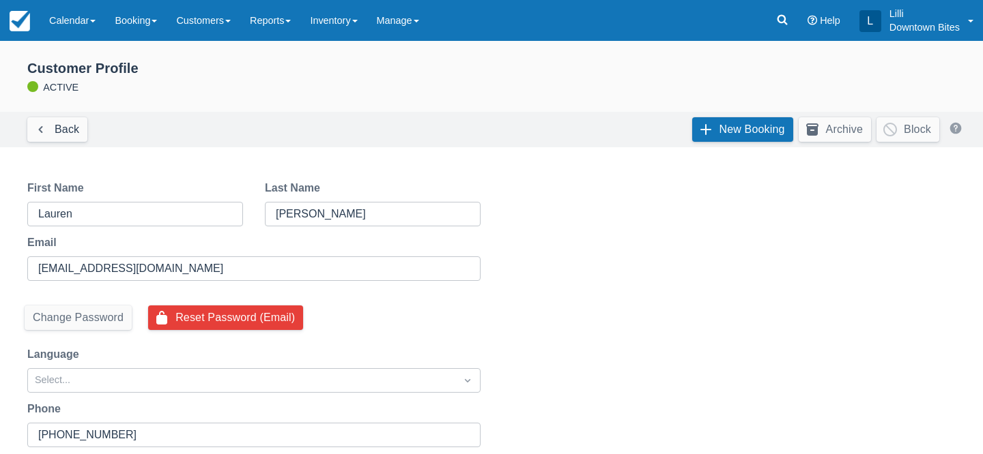
select select "50"
click at [760, 124] on link "New Booking" at bounding box center [742, 129] width 101 height 25
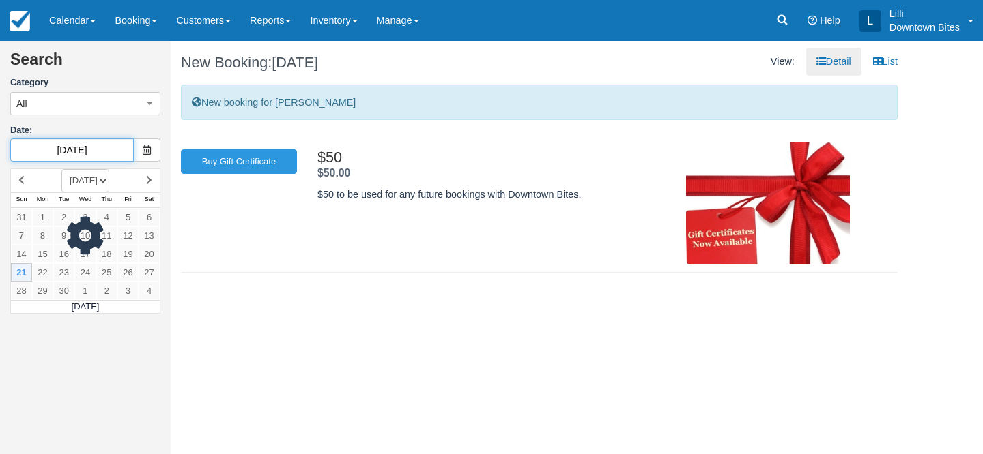
click at [98, 147] on input "[DATE]" at bounding box center [72, 150] width 124 height 23
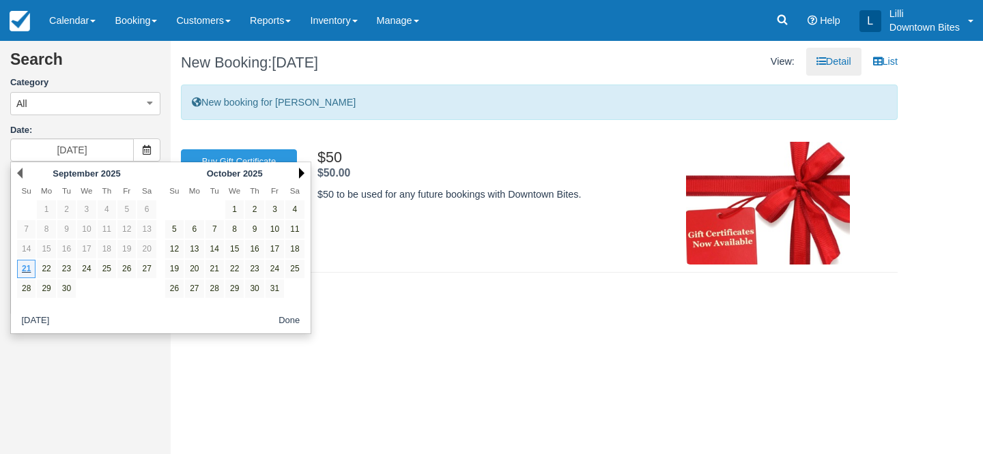
click at [299, 170] on link "Next" at bounding box center [301, 173] width 5 height 11
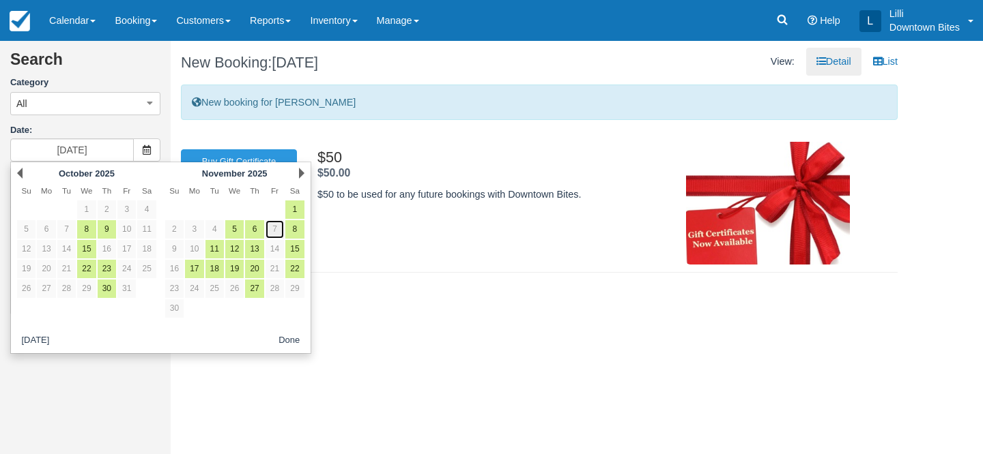
click at [274, 231] on link "7" at bounding box center [274, 229] width 18 height 18
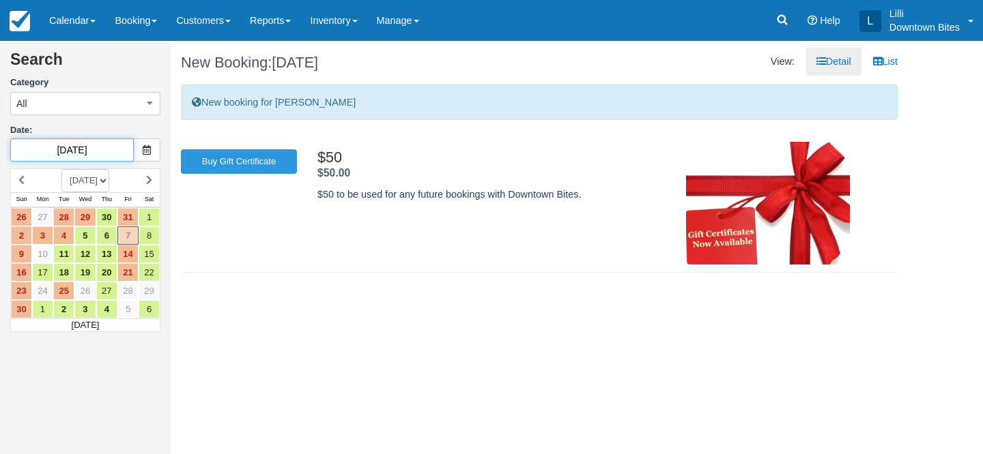
click at [103, 150] on input "[DATE]" at bounding box center [72, 150] width 124 height 23
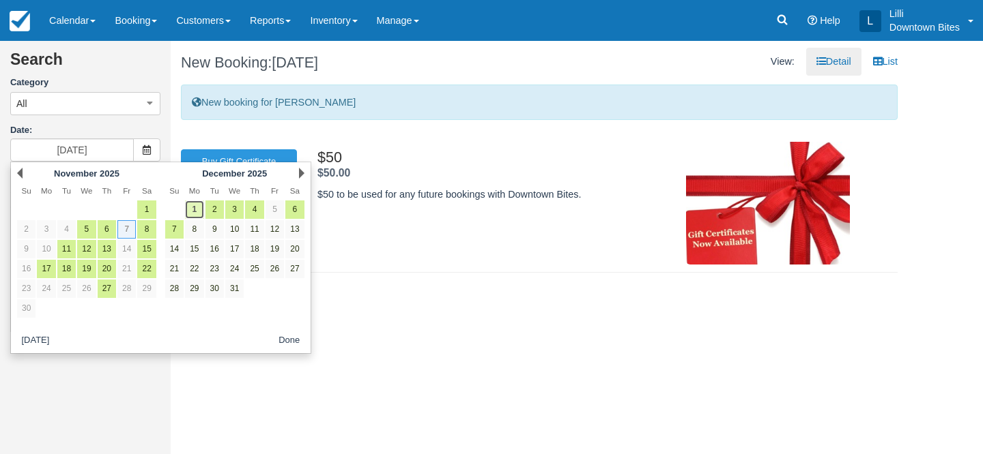
click at [195, 213] on link "1" at bounding box center [194, 210] width 18 height 18
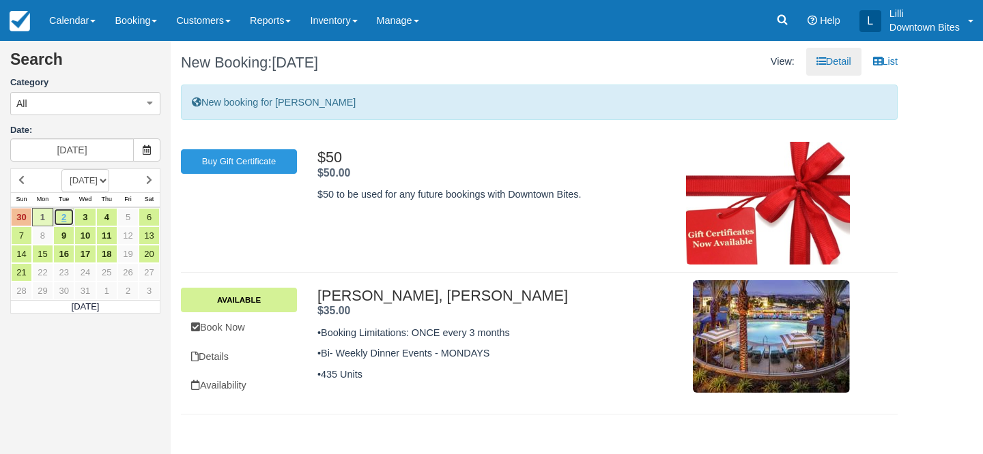
click at [71, 218] on link "2" at bounding box center [63, 217] width 21 height 18
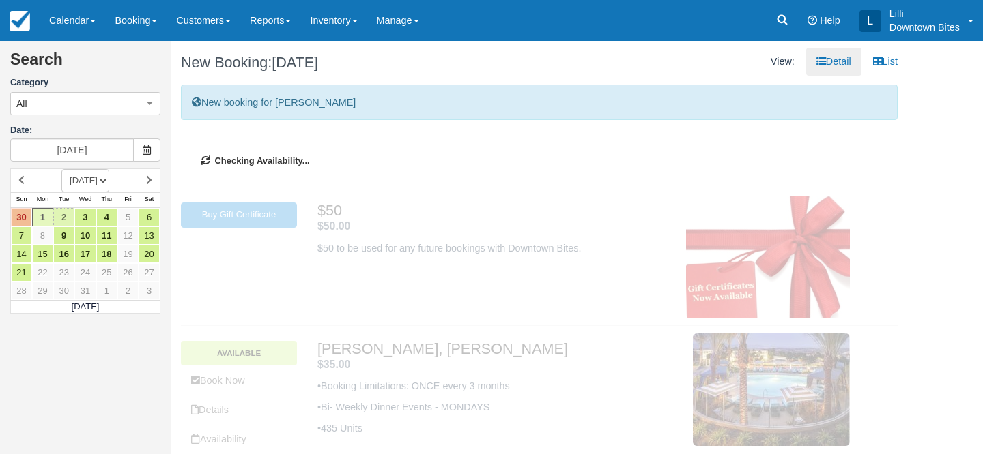
type input "[DATE]"
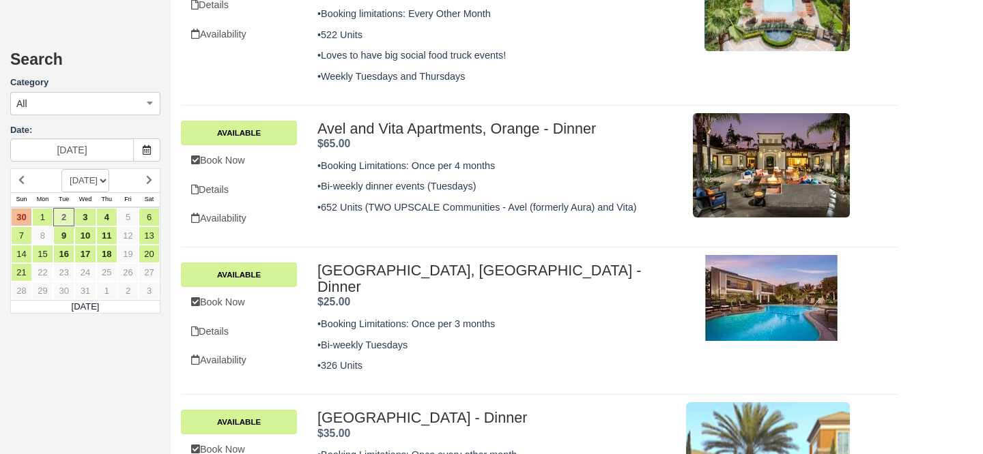
scroll to position [1415, 0]
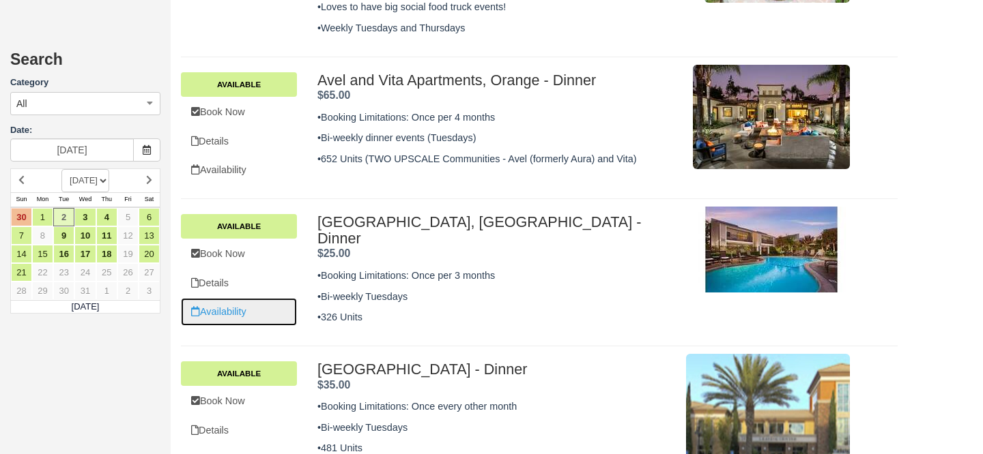
click at [227, 298] on link "Availability" at bounding box center [239, 312] width 116 height 28
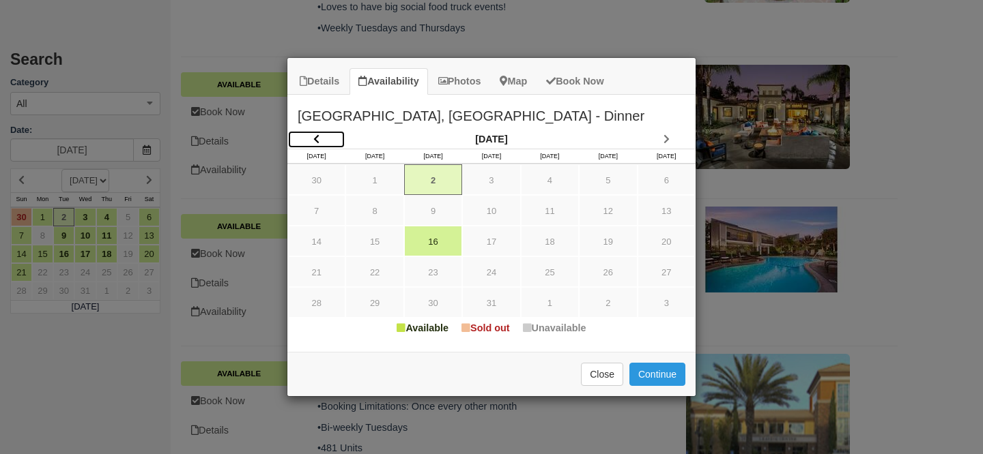
click at [314, 143] on icon "Item Modal" at bounding box center [316, 139] width 6 height 10
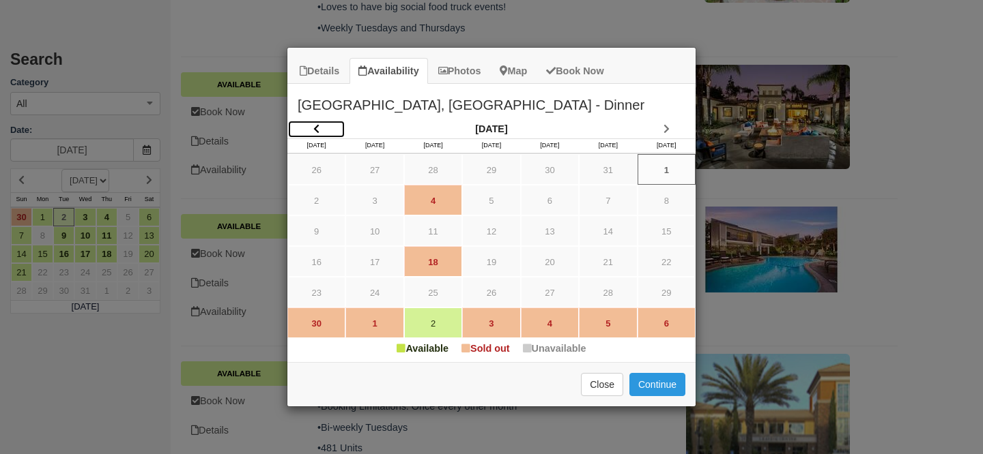
click at [315, 128] on icon "Item Modal" at bounding box center [316, 129] width 6 height 10
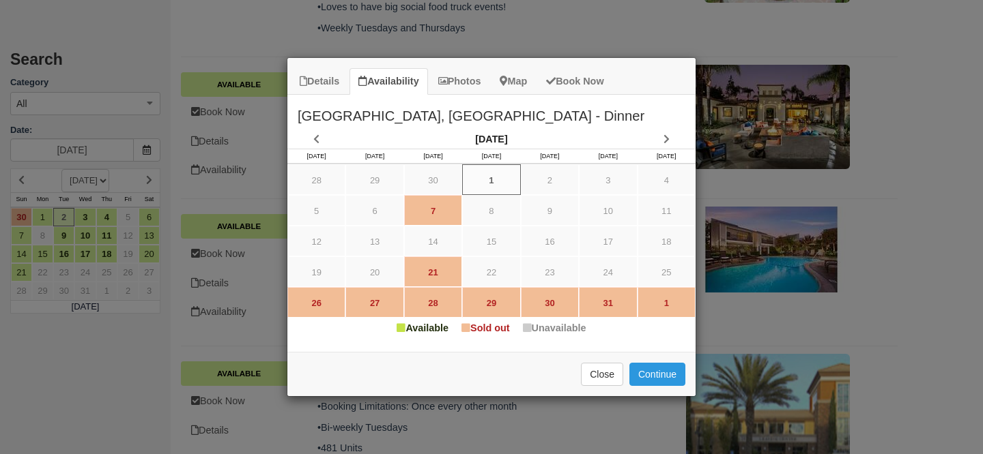
click at [315, 128] on h2 "[GEOGRAPHIC_DATA], [GEOGRAPHIC_DATA] - Dinner" at bounding box center [491, 112] width 408 height 35
click at [315, 133] on link "Item Modal" at bounding box center [316, 139] width 58 height 18
click at [665, 137] on icon "Item Modal" at bounding box center [666, 139] width 6 height 10
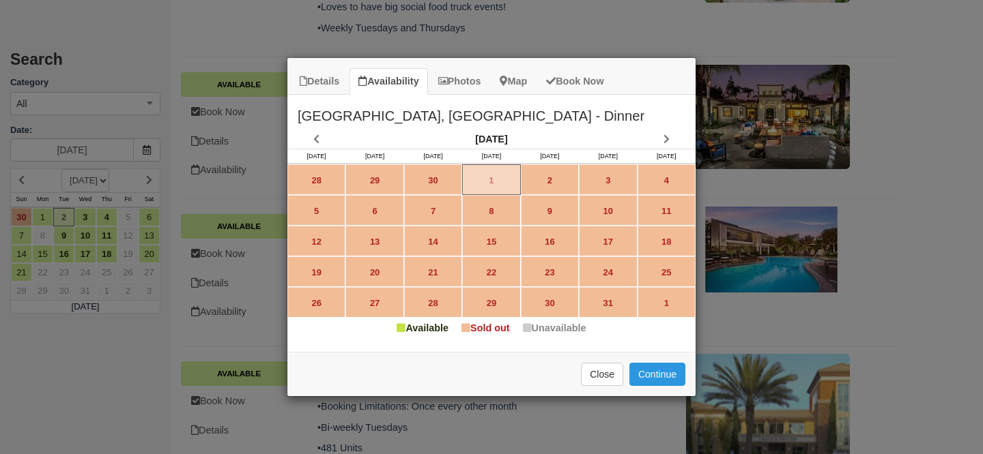
click at [356, 23] on div "Details Availability Photos Map Book Now Crystal Springs, Fountain Valley - Din…" at bounding box center [491, 227] width 983 height 454
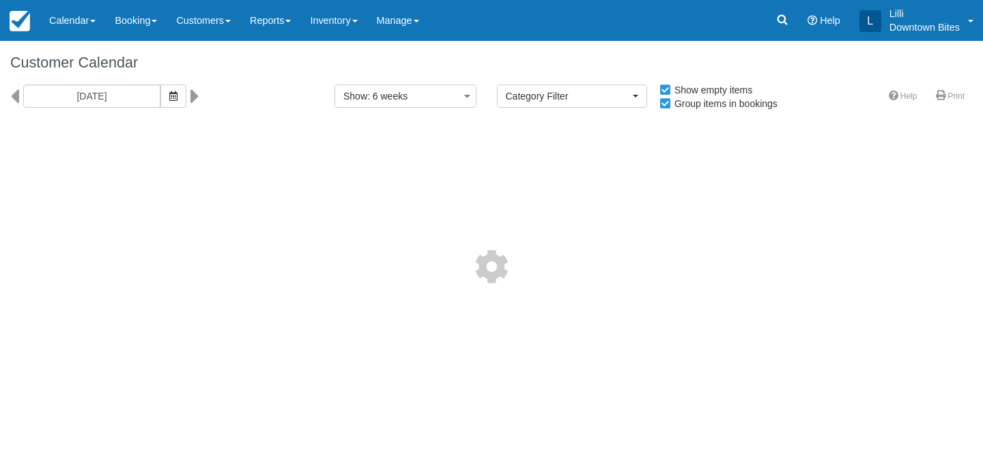
select select
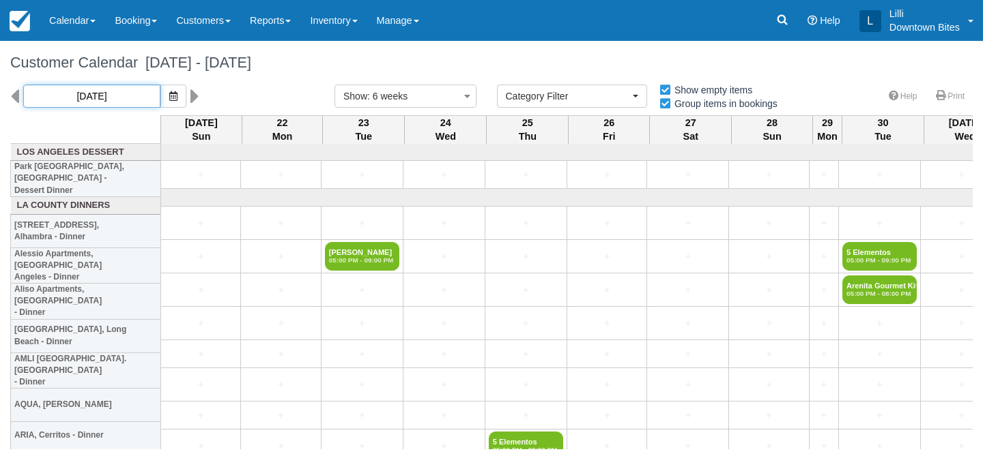
click at [91, 94] on input "[DATE]" at bounding box center [91, 96] width 137 height 23
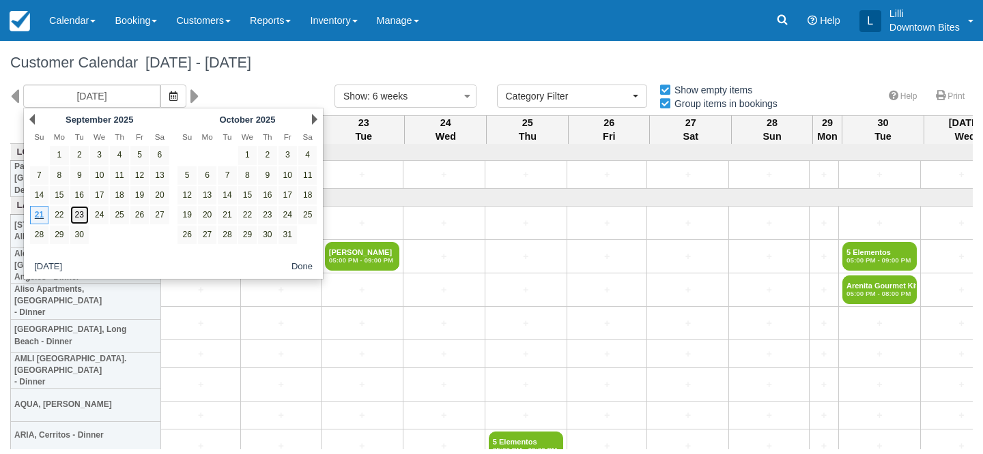
click at [82, 218] on link "23" at bounding box center [79, 215] width 18 height 18
type input "[DATE]"
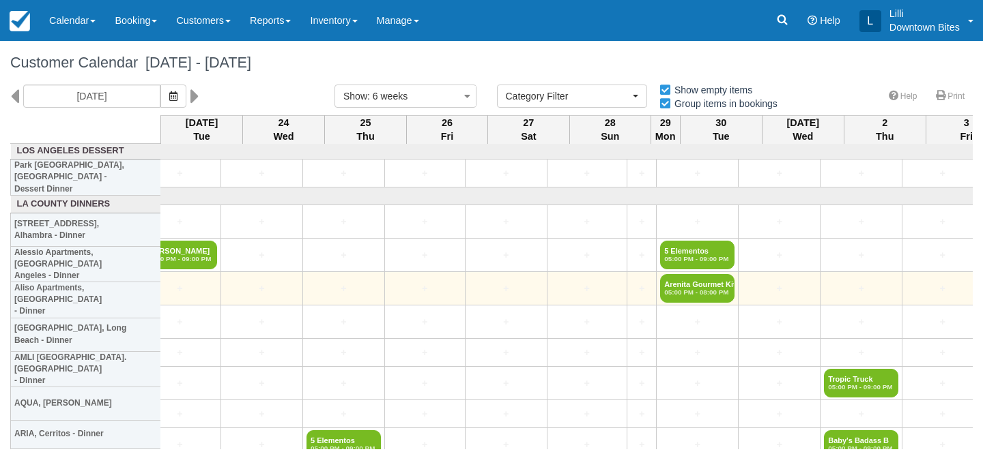
scroll to position [1, 0]
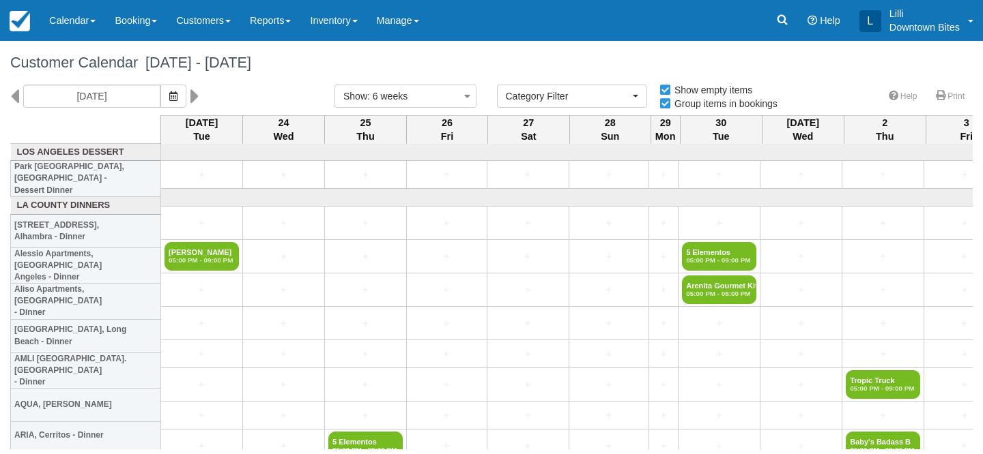
select select
click at [122, 93] on input "[DATE]" at bounding box center [91, 96] width 137 height 23
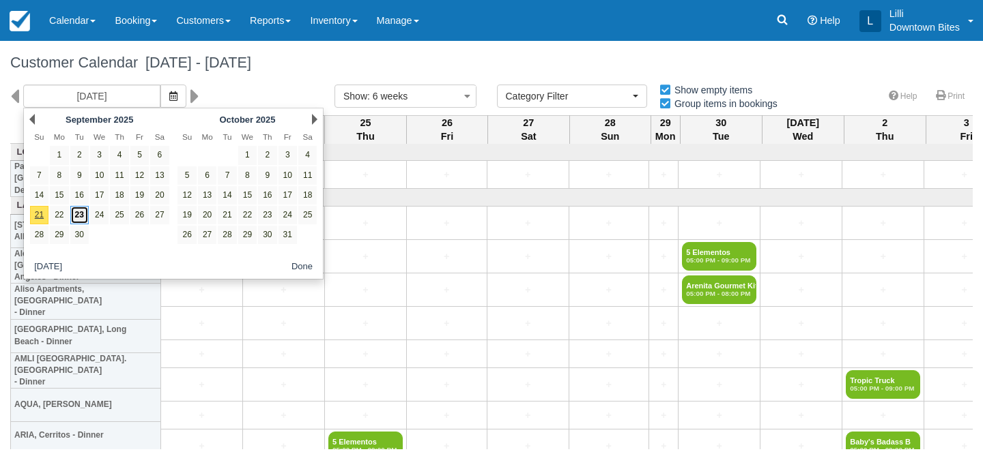
click at [81, 216] on link "23" at bounding box center [79, 215] width 18 height 18
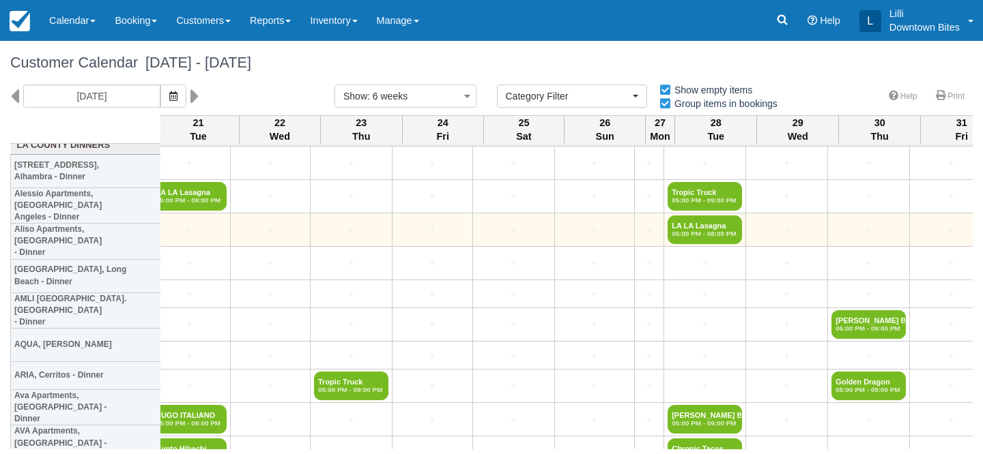
scroll to position [60, 2201]
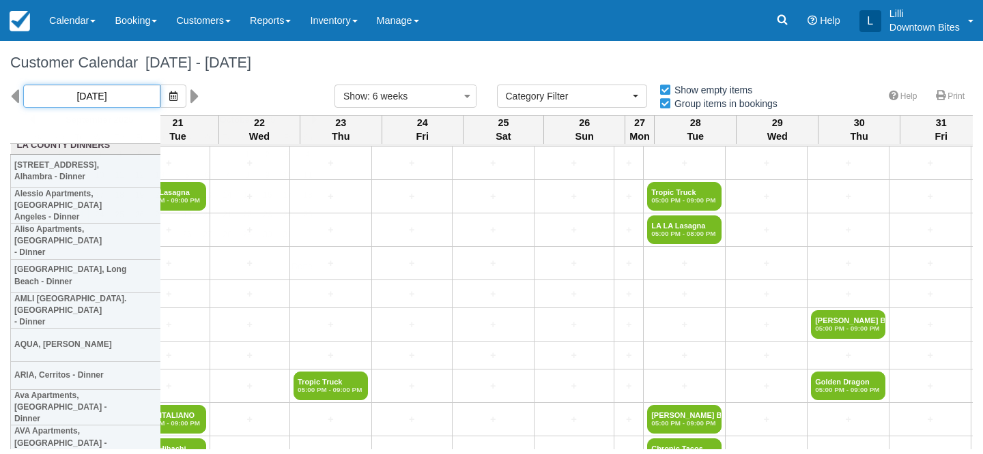
click at [107, 96] on input "[DATE]" at bounding box center [91, 96] width 137 height 23
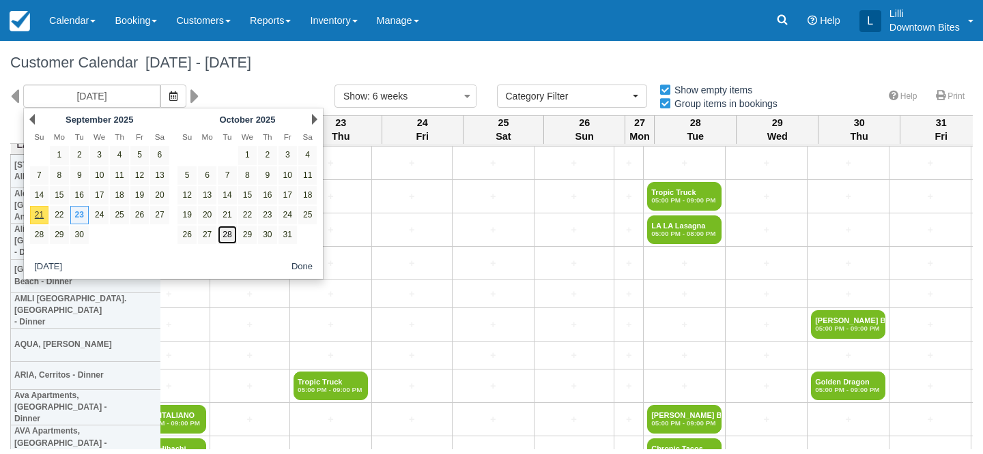
click at [224, 237] on link "28" at bounding box center [227, 235] width 18 height 18
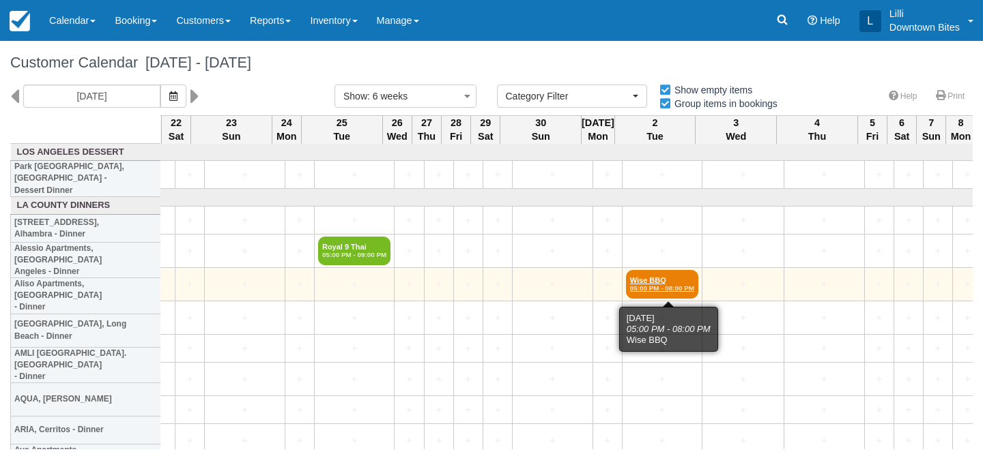
scroll to position [0, 1856]
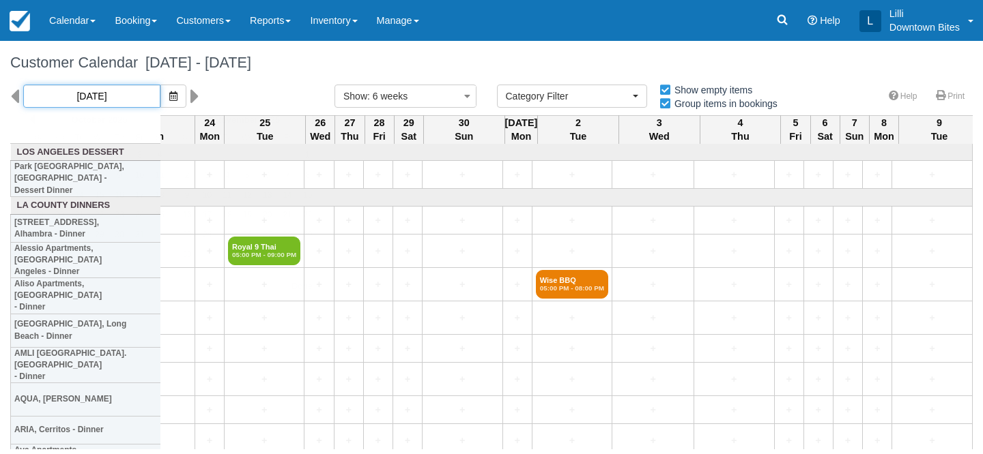
click at [58, 96] on input "[DATE]" at bounding box center [91, 96] width 137 height 23
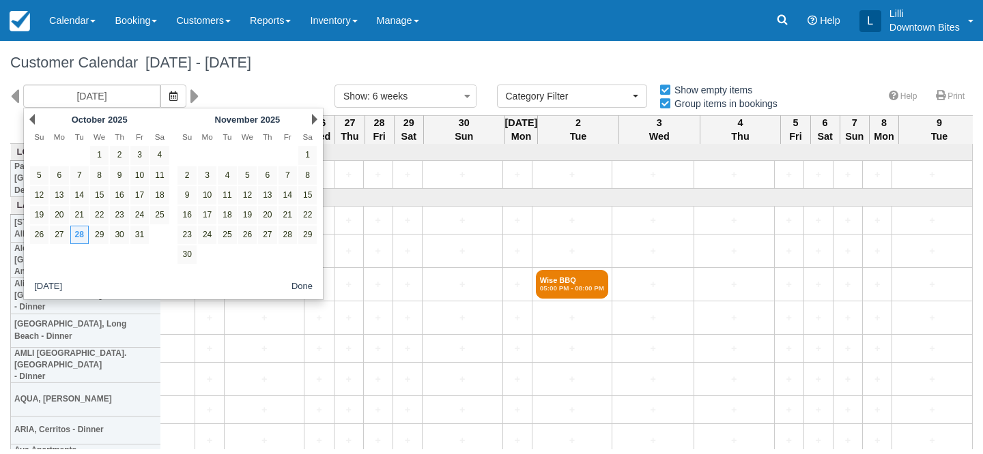
click at [37, 120] on div "Prev [DATE]" at bounding box center [99, 119] width 148 height 19
click at [31, 117] on link "Prev" at bounding box center [31, 119] width 5 height 11
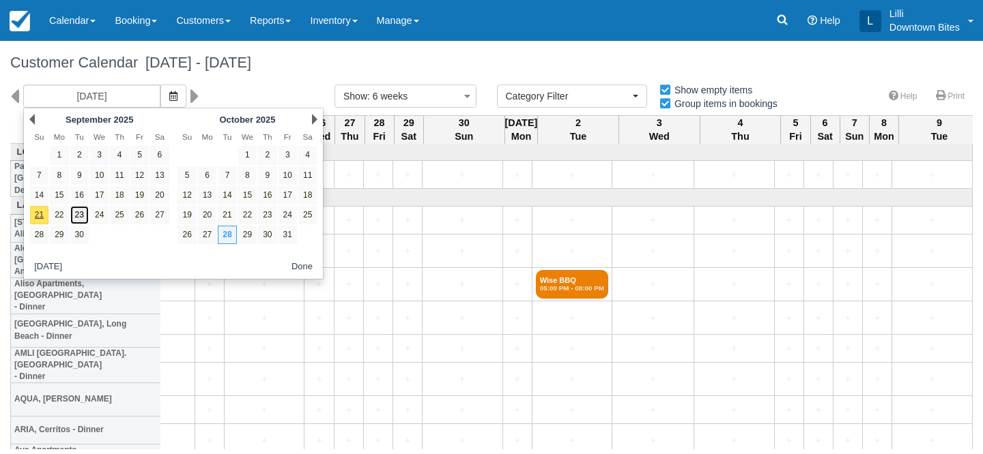
click at [78, 216] on link "23" at bounding box center [79, 215] width 18 height 18
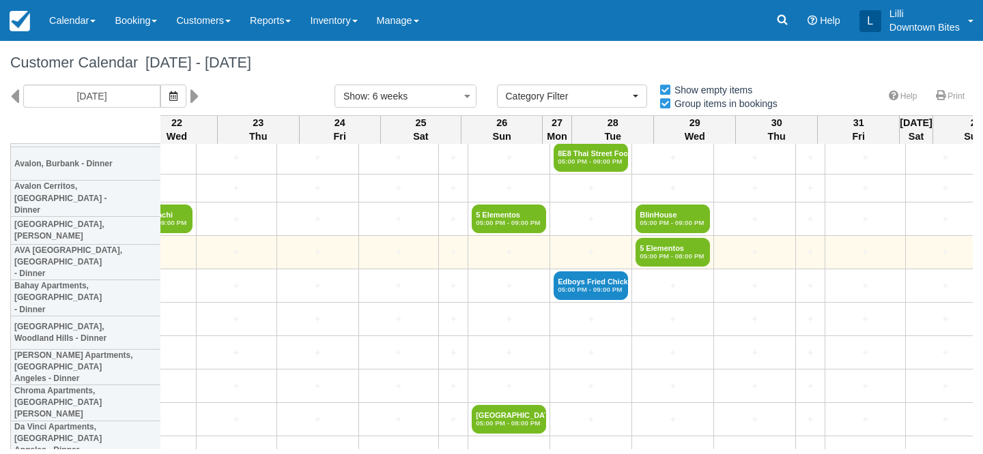
scroll to position [517, 2484]
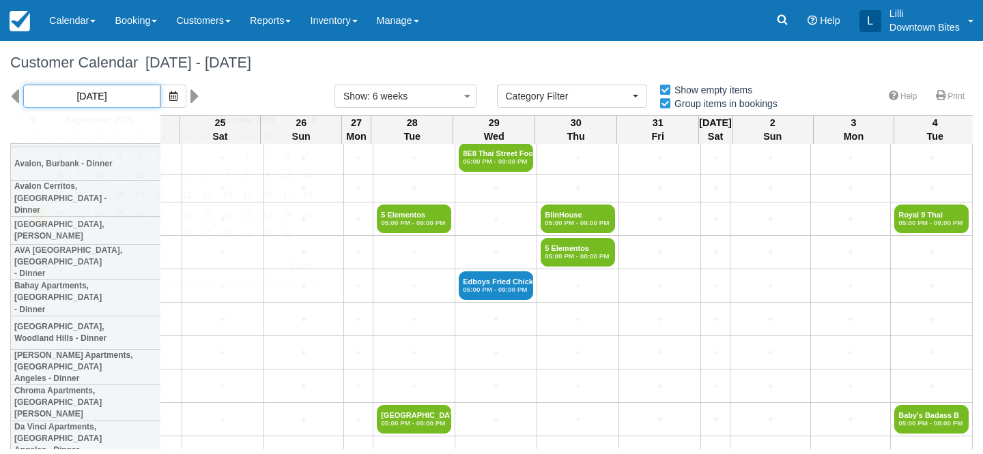
click at [89, 100] on input "[DATE]" at bounding box center [91, 96] width 137 height 23
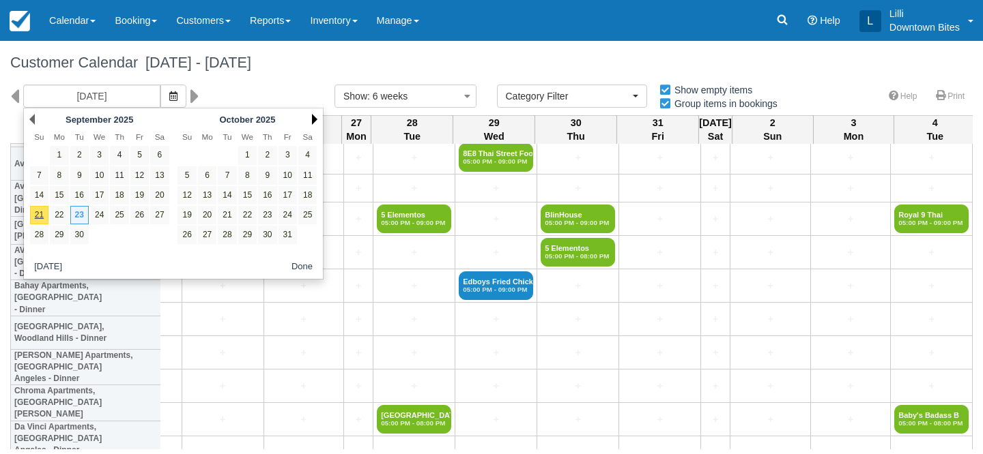
click at [315, 118] on link "Next" at bounding box center [314, 119] width 5 height 11
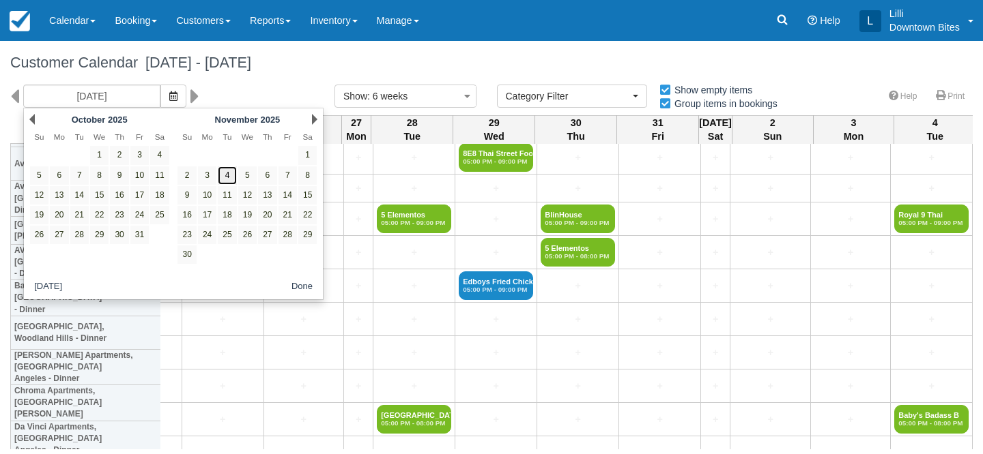
click at [228, 175] on link "4" at bounding box center [227, 175] width 18 height 18
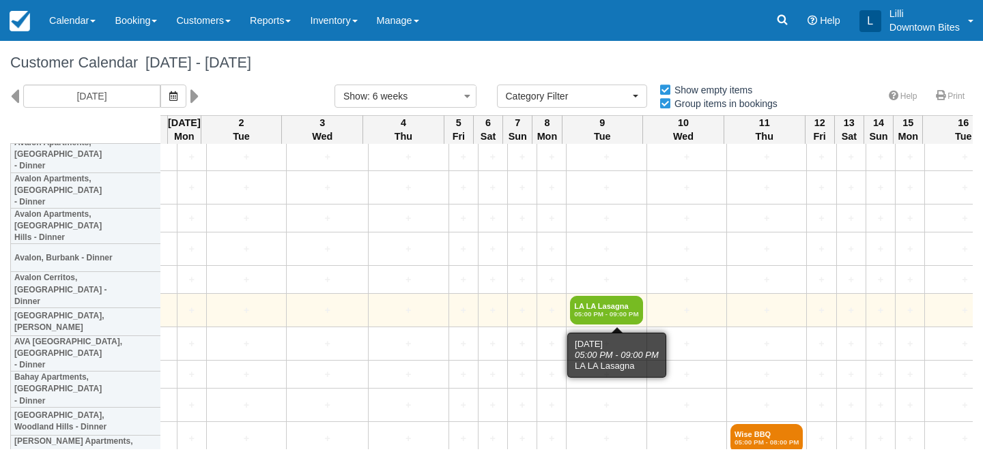
scroll to position [415, 1698]
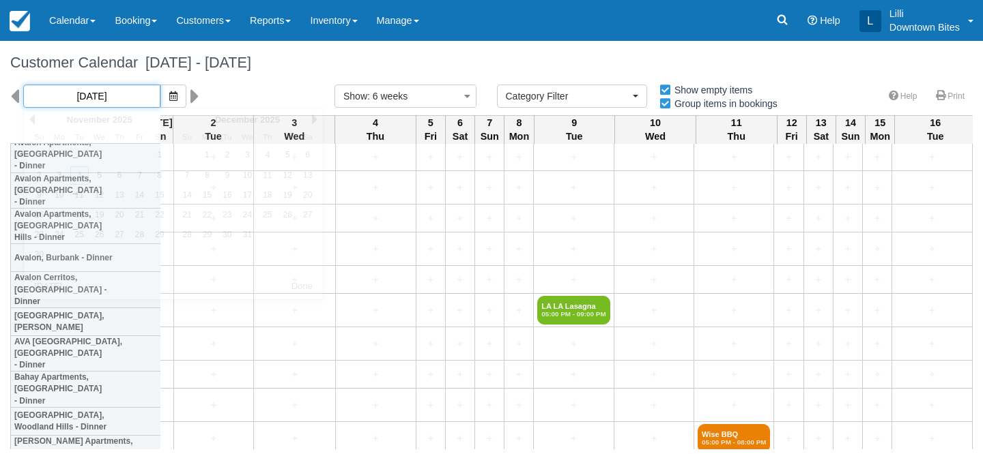
click at [104, 91] on input "[DATE]" at bounding box center [91, 96] width 137 height 23
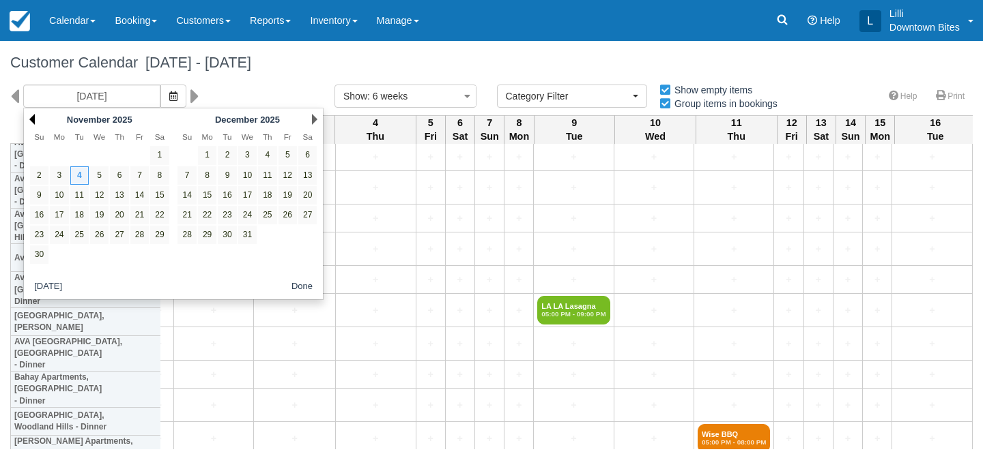
click at [33, 119] on link "Prev" at bounding box center [31, 119] width 5 height 11
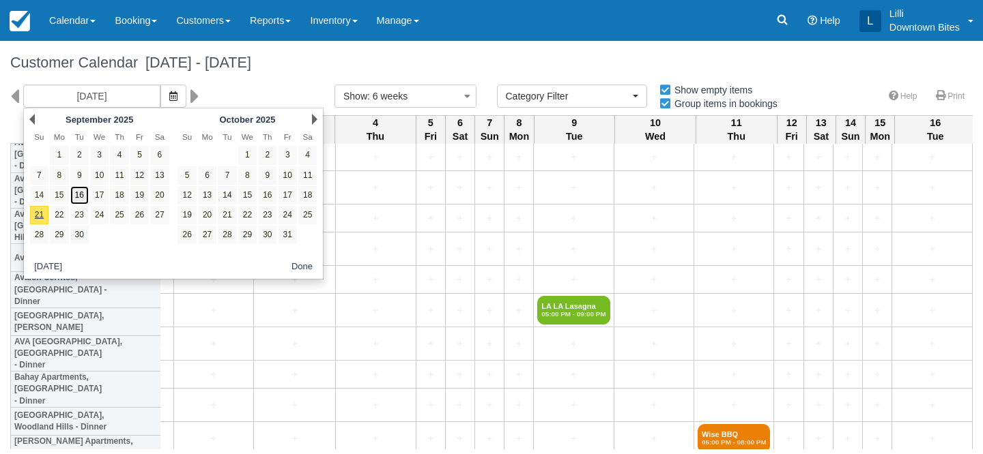
click at [74, 195] on link "16" at bounding box center [79, 195] width 18 height 18
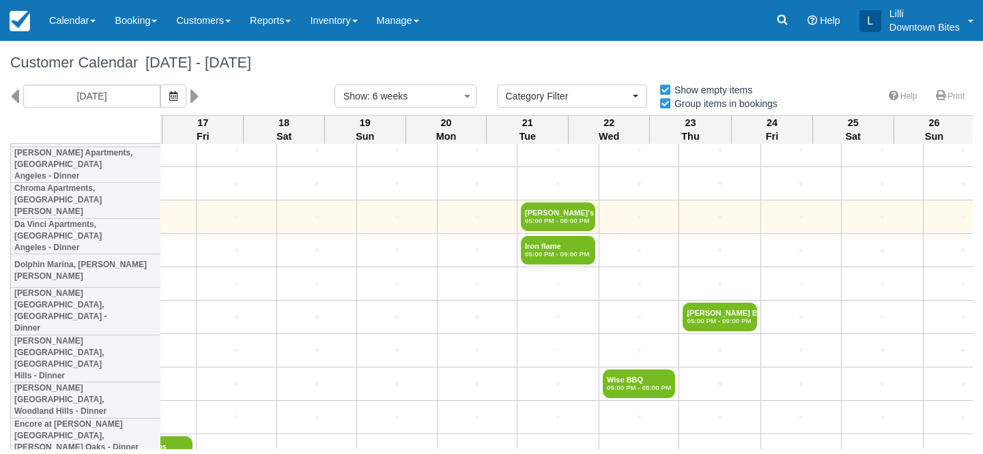
scroll to position [720, 2535]
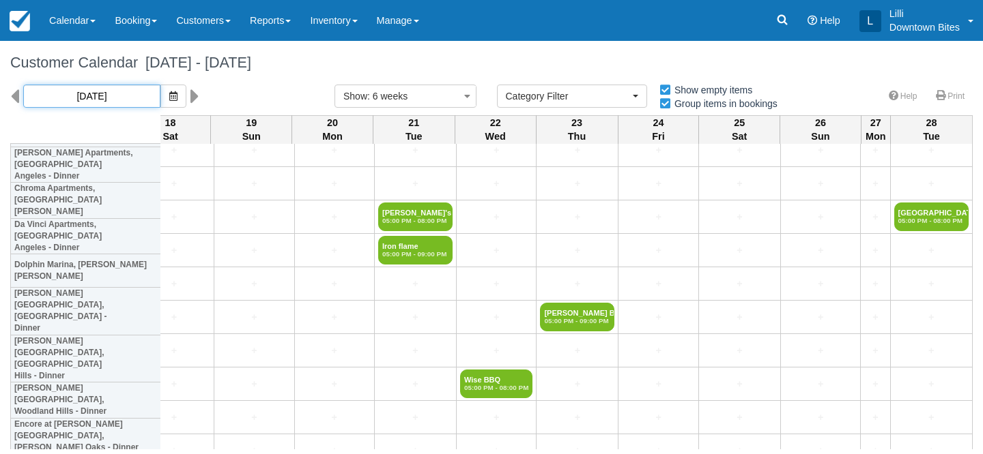
click at [105, 94] on input "[DATE]" at bounding box center [91, 96] width 137 height 23
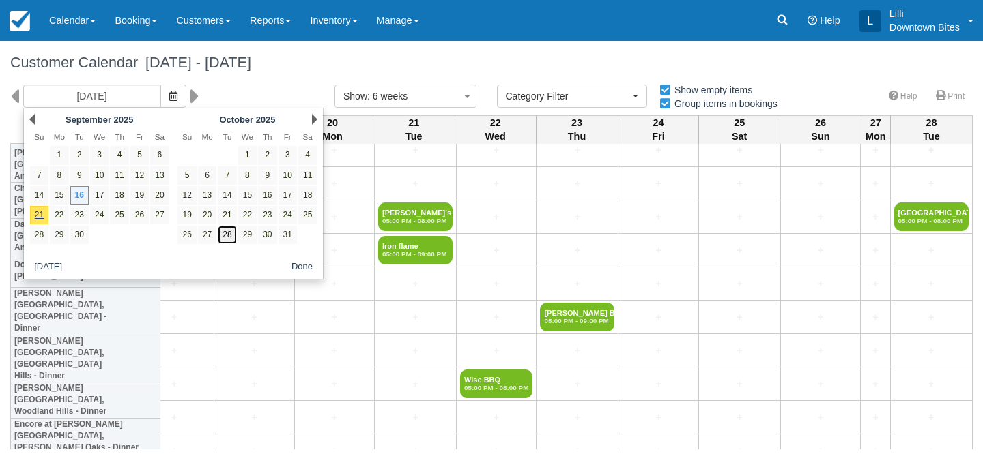
click at [231, 235] on link "28" at bounding box center [227, 235] width 18 height 18
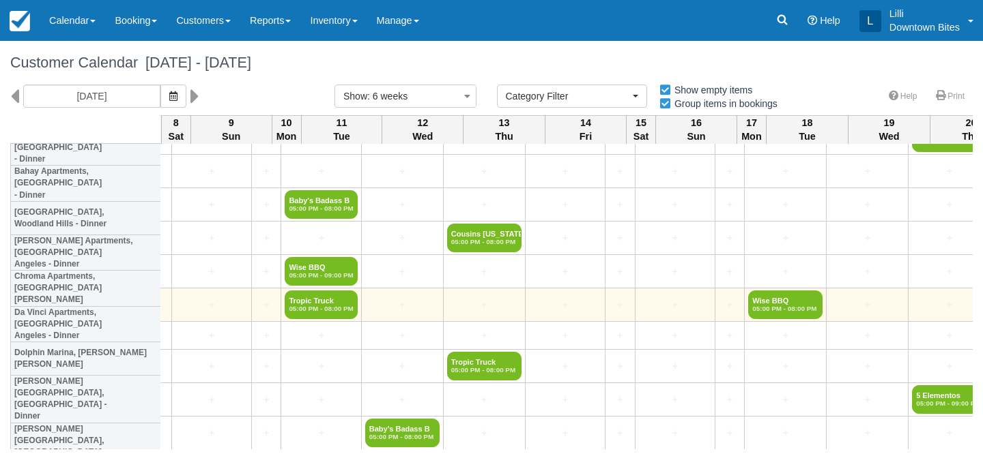
scroll to position [626, 869]
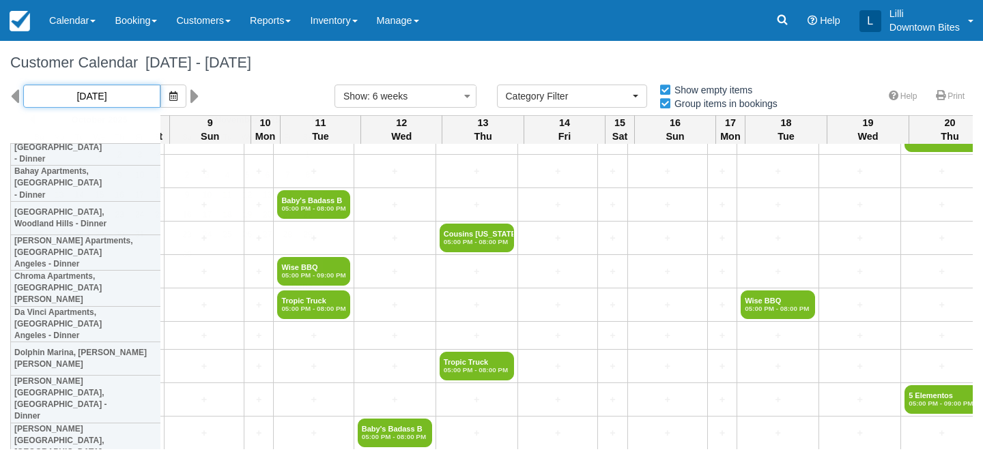
click at [61, 89] on input "[DATE]" at bounding box center [91, 96] width 137 height 23
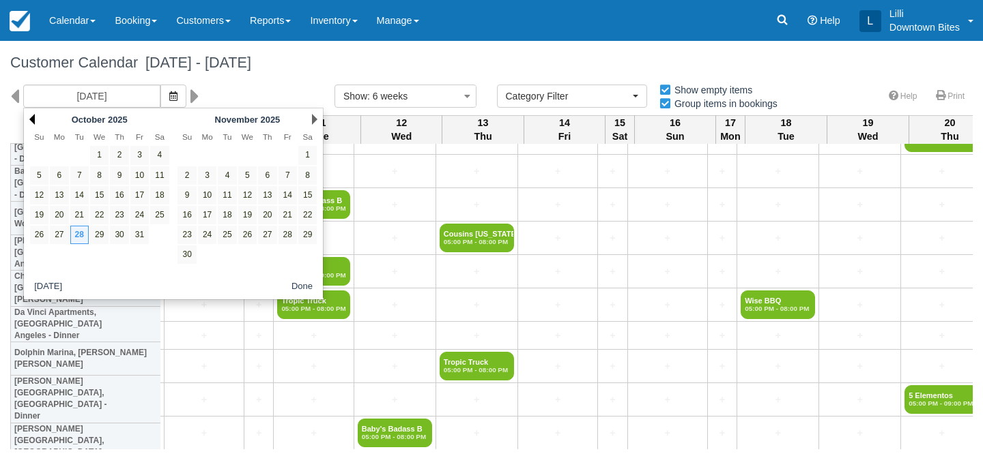
click at [31, 118] on link "Prev" at bounding box center [31, 119] width 5 height 11
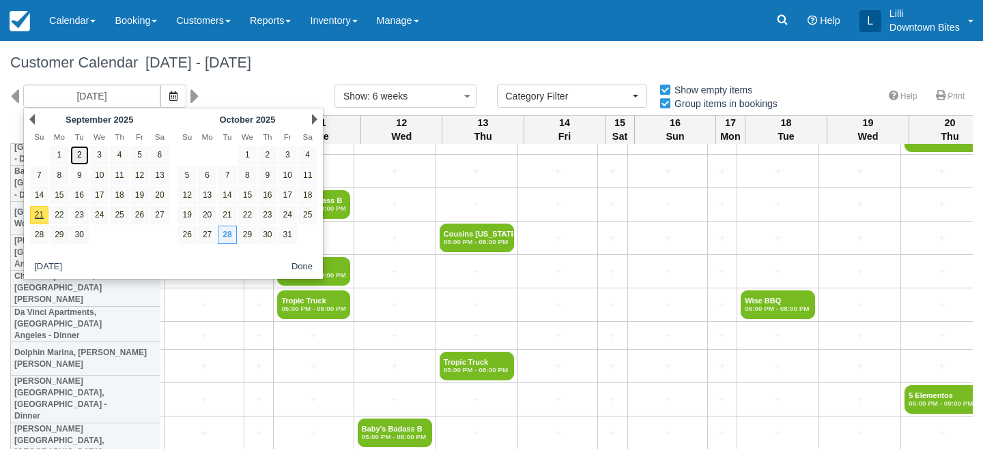
click at [78, 158] on link "2" at bounding box center [79, 155] width 18 height 18
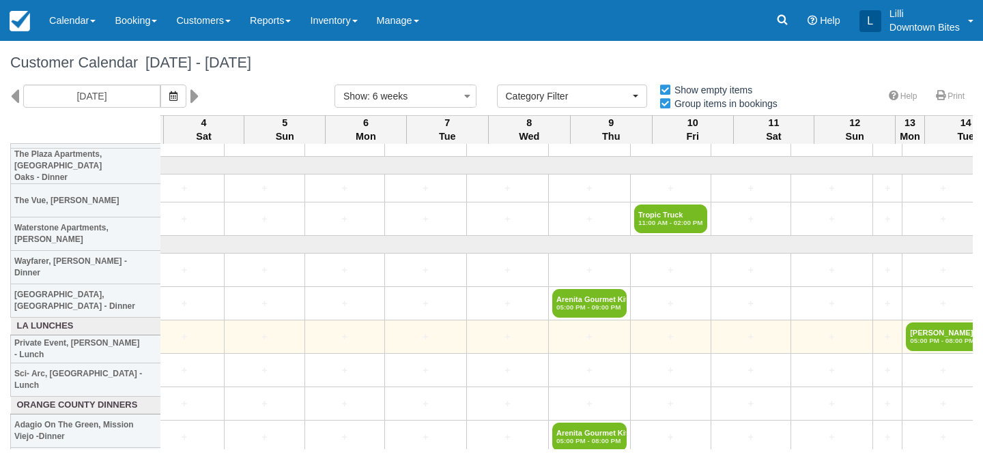
scroll to position [2013, 2538]
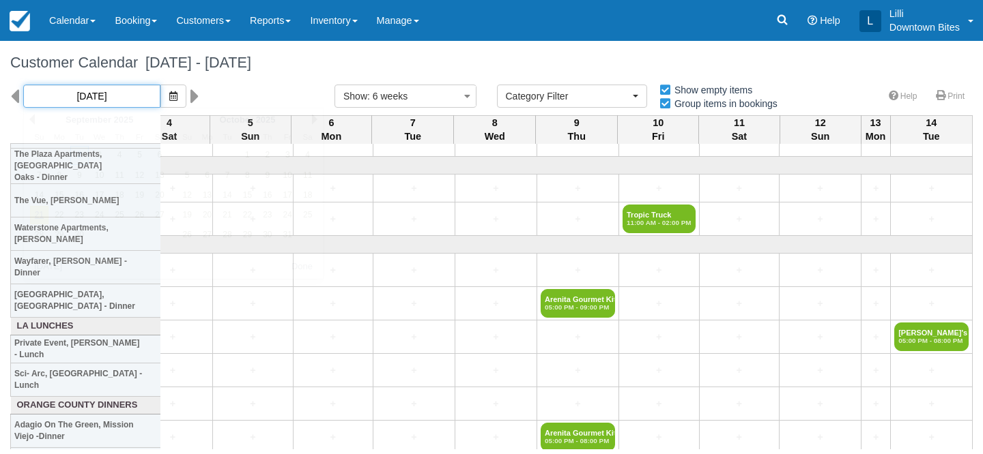
click at [98, 98] on input "[DATE]" at bounding box center [91, 96] width 137 height 23
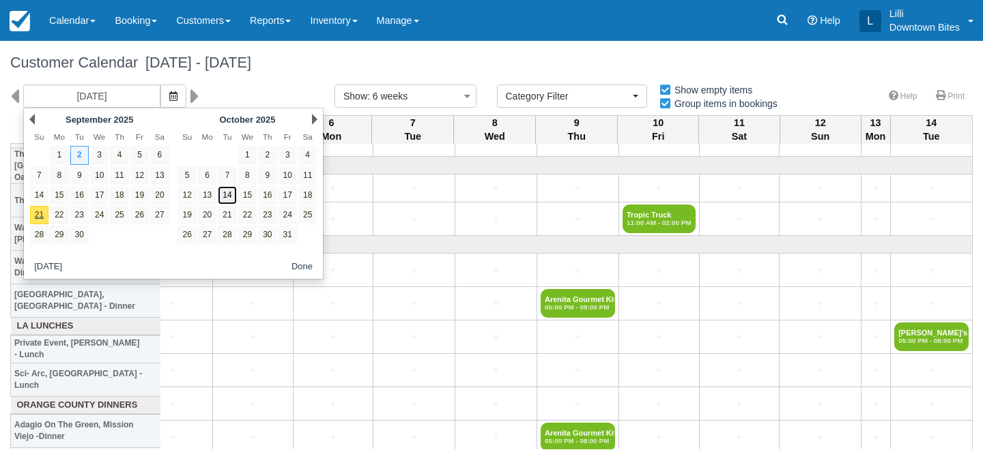
click at [231, 197] on link "14" at bounding box center [227, 195] width 18 height 18
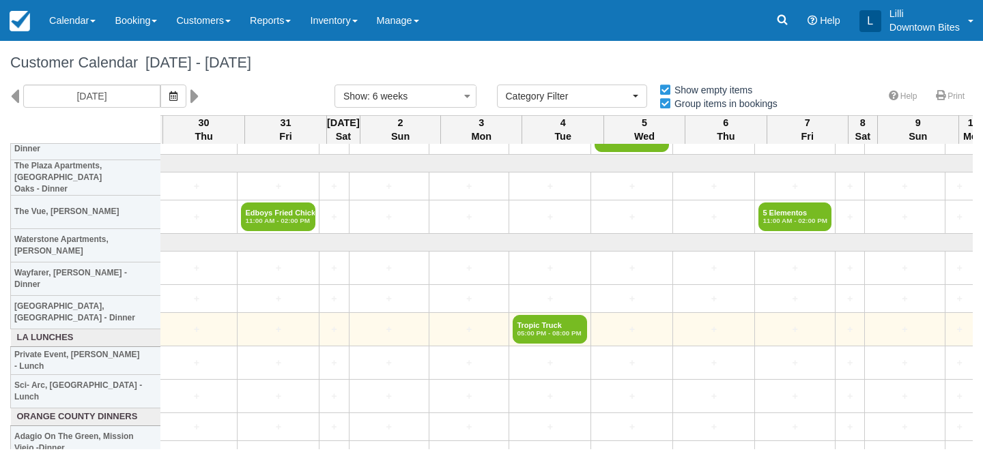
scroll to position [1979, 1256]
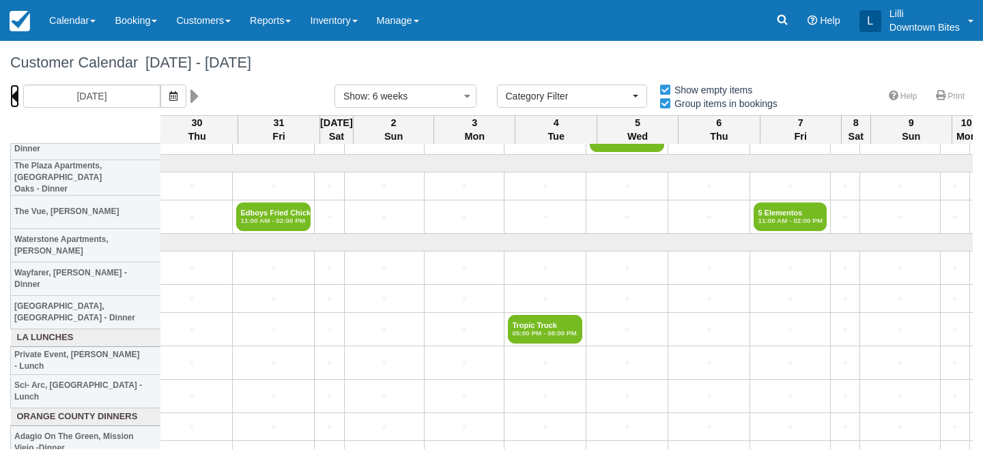
click at [13, 99] on icon at bounding box center [14, 96] width 9 height 23
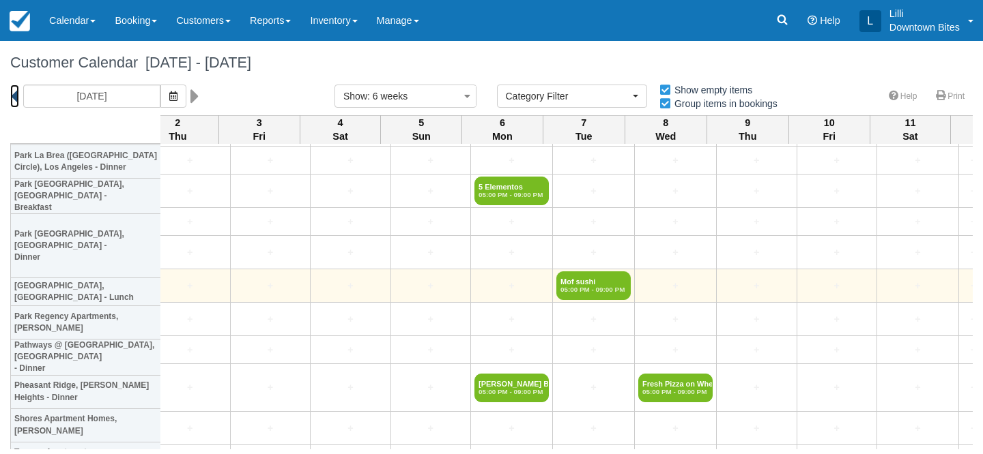
scroll to position [1557, 2538]
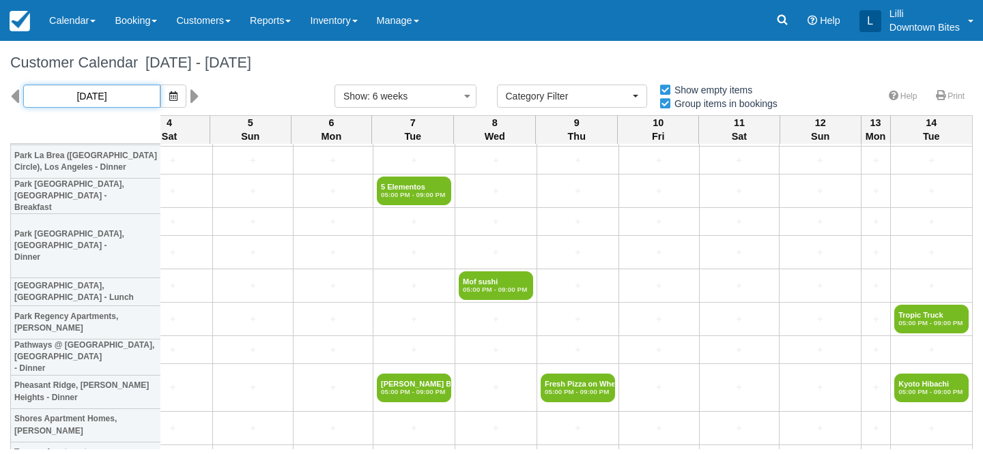
click at [75, 97] on input "[DATE]" at bounding box center [91, 96] width 137 height 23
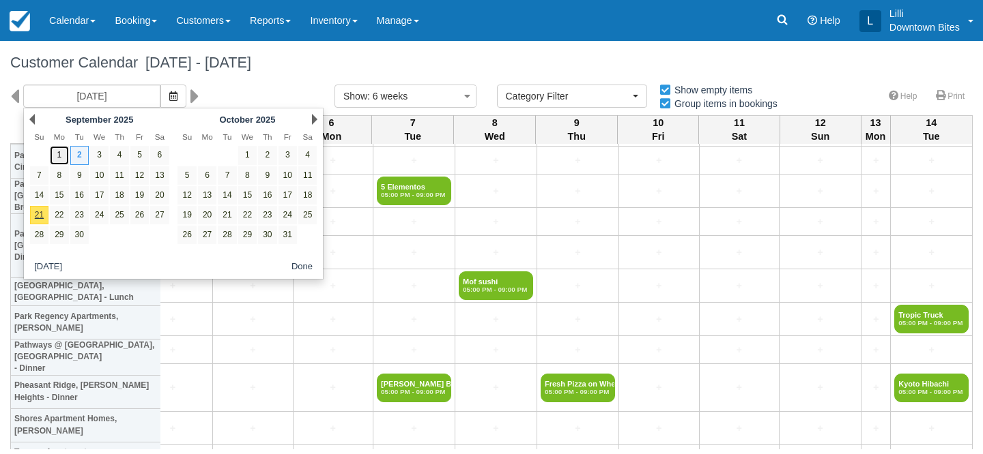
click at [66, 155] on link "1" at bounding box center [59, 155] width 18 height 18
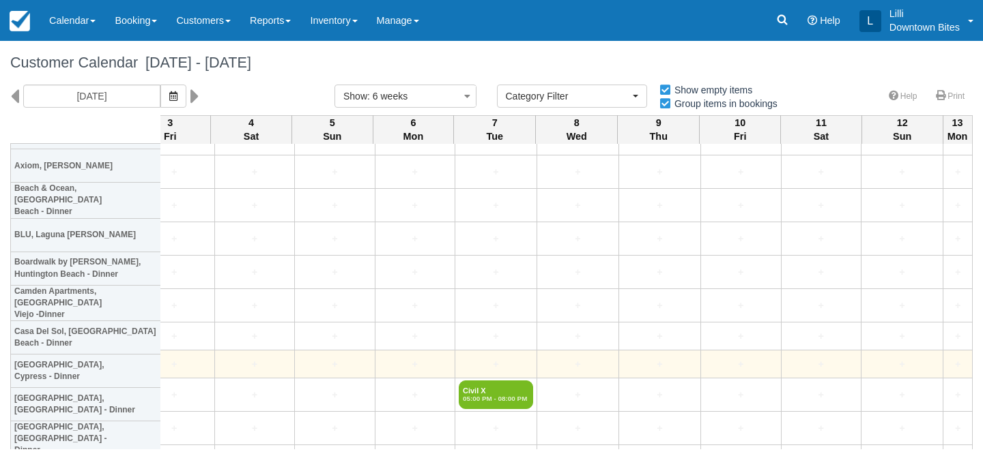
scroll to position [2412, 2538]
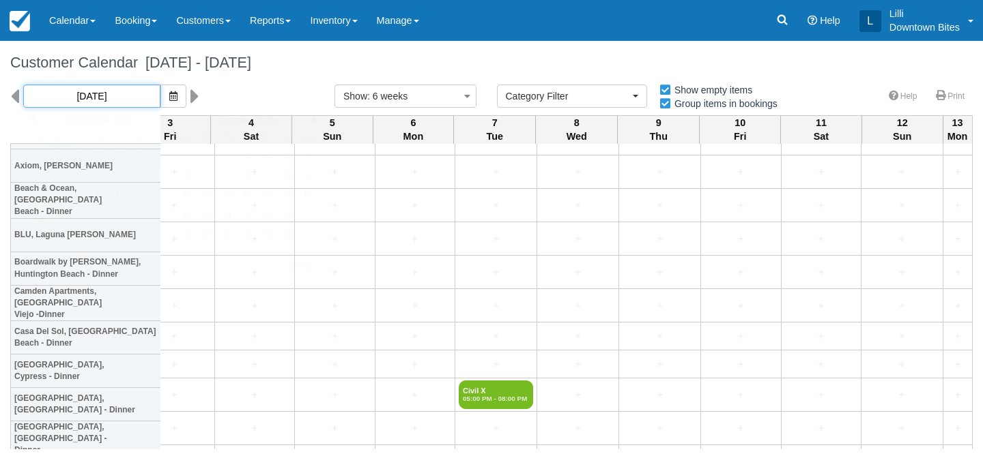
click at [105, 93] on input "[DATE]" at bounding box center [91, 96] width 137 height 23
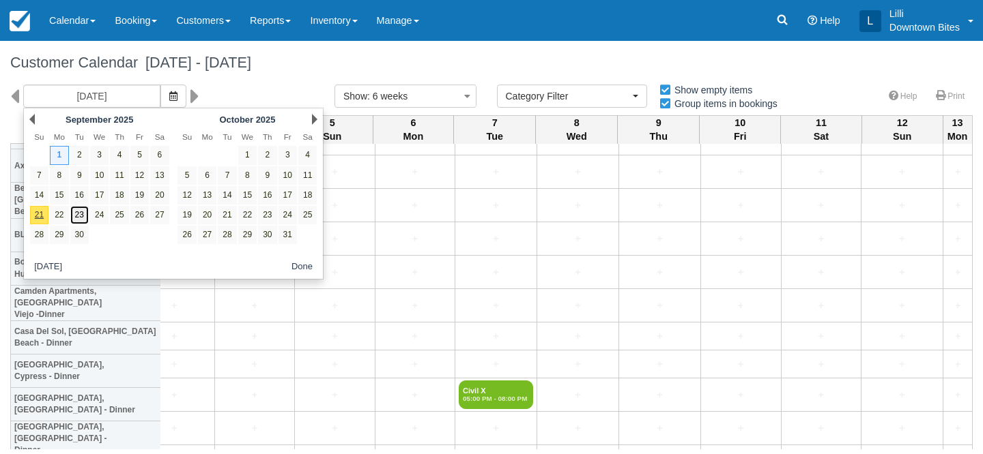
click at [82, 219] on link "23" at bounding box center [79, 215] width 18 height 18
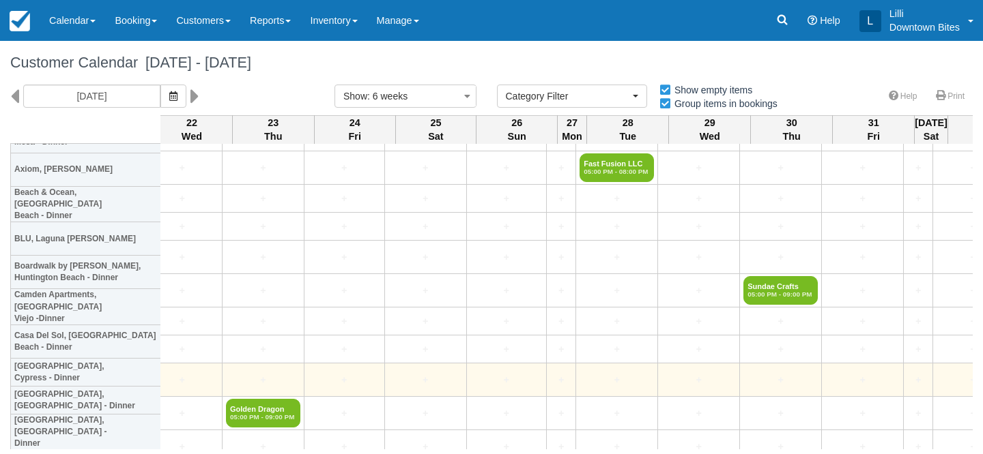
scroll to position [2391, 2484]
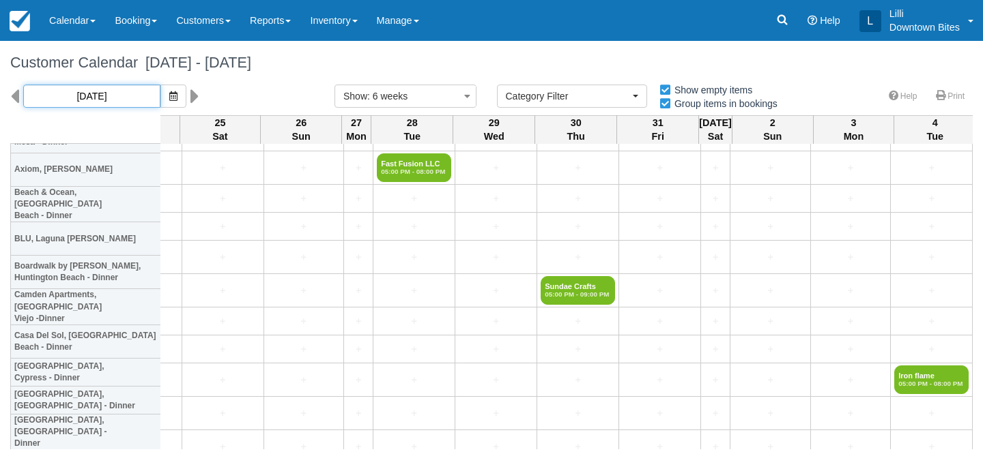
click at [106, 98] on input "[DATE]" at bounding box center [91, 96] width 137 height 23
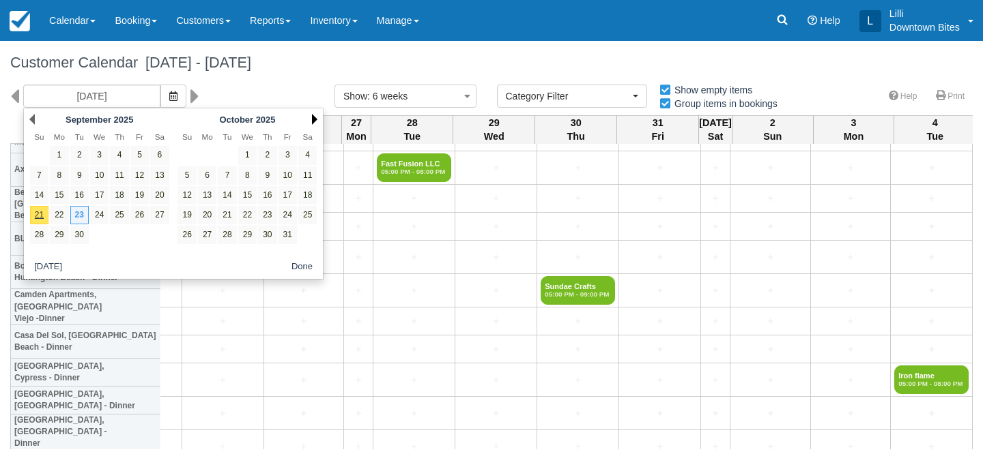
click at [315, 117] on link "Next" at bounding box center [314, 119] width 5 height 11
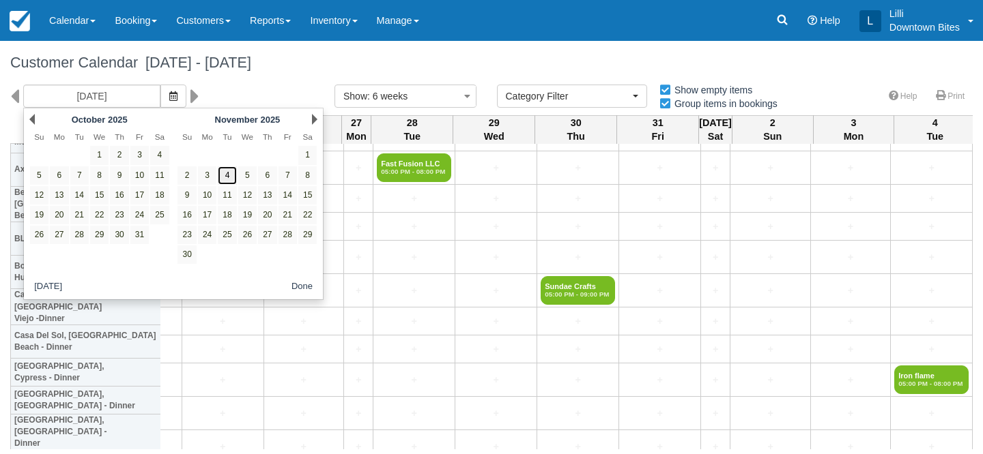
click at [229, 174] on link "4" at bounding box center [227, 175] width 18 height 18
type input "[DATE]"
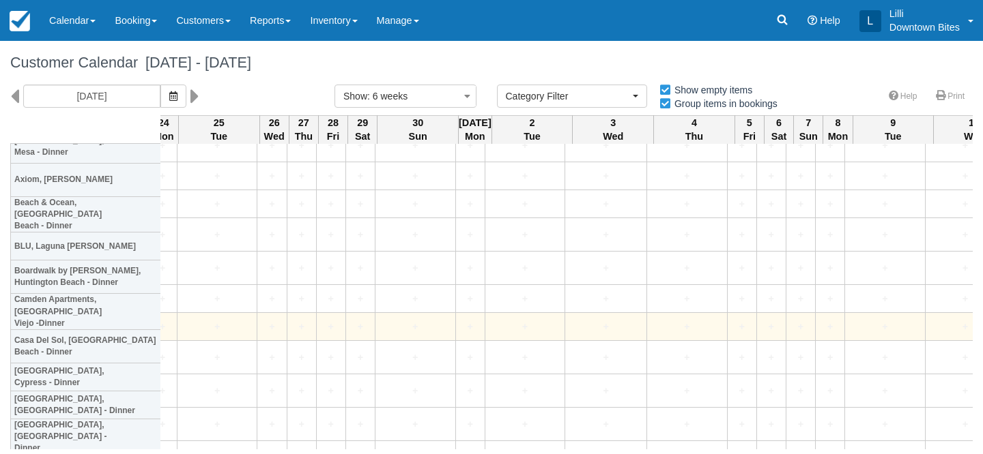
scroll to position [2343, 1380]
